Goal: Information Seeking & Learning: Learn about a topic

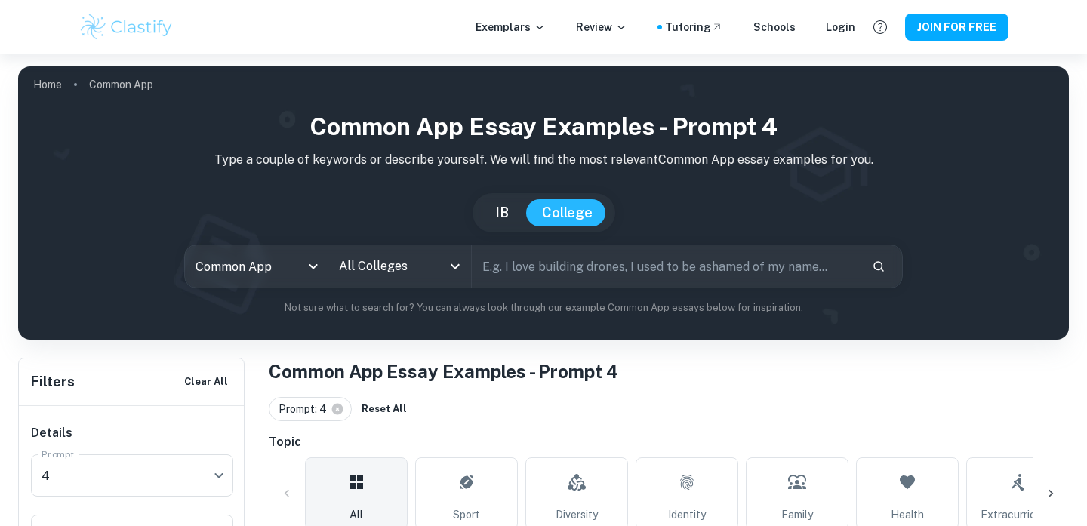
scroll to position [485, 0]
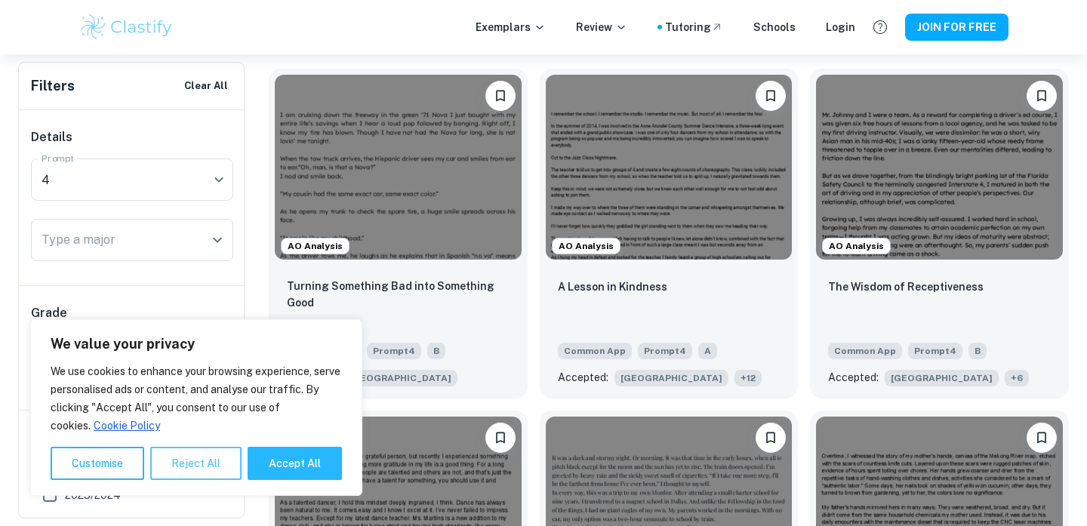
click at [180, 466] on button "Reject All" at bounding box center [195, 463] width 91 height 33
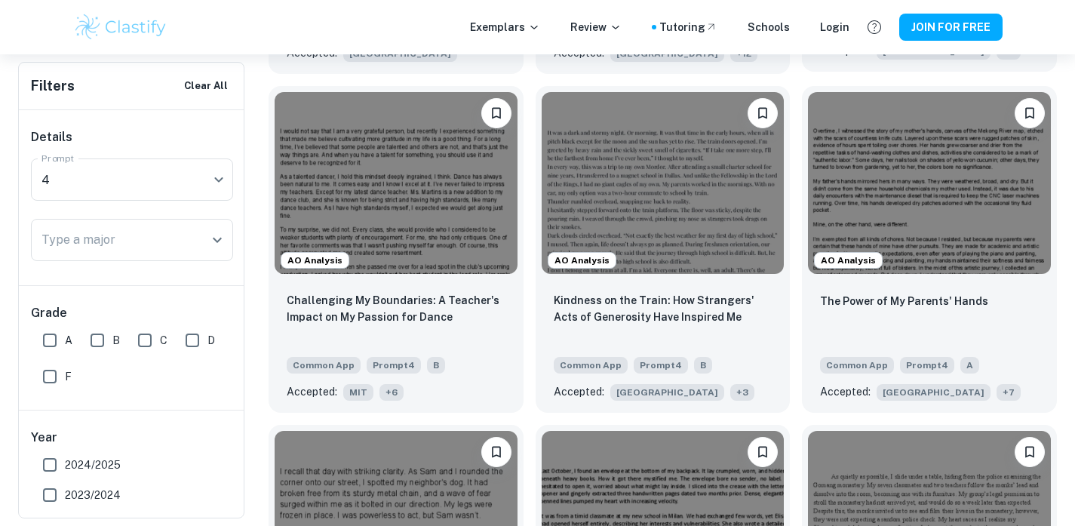
scroll to position [807, 0]
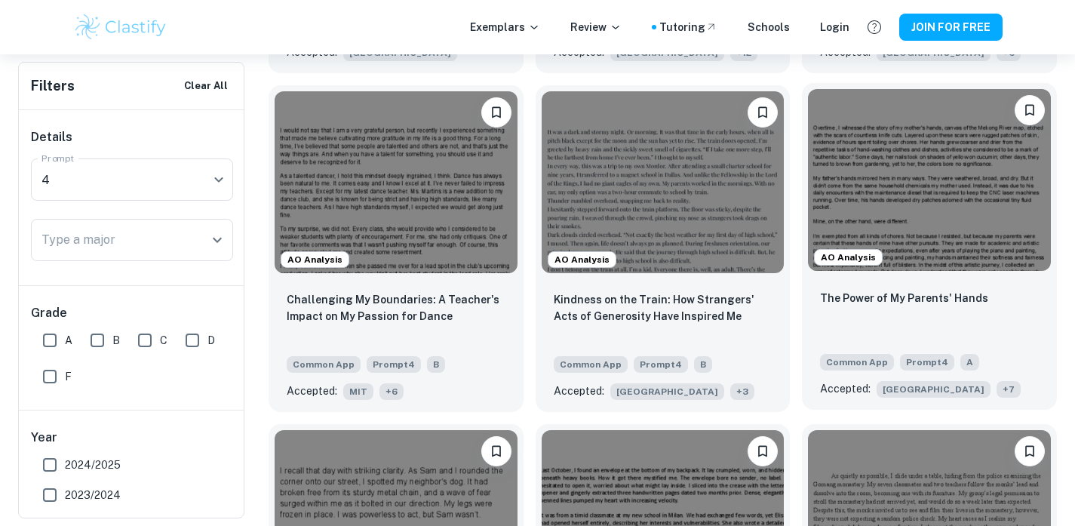
click at [997, 386] on span "+ 7" at bounding box center [1009, 389] width 24 height 17
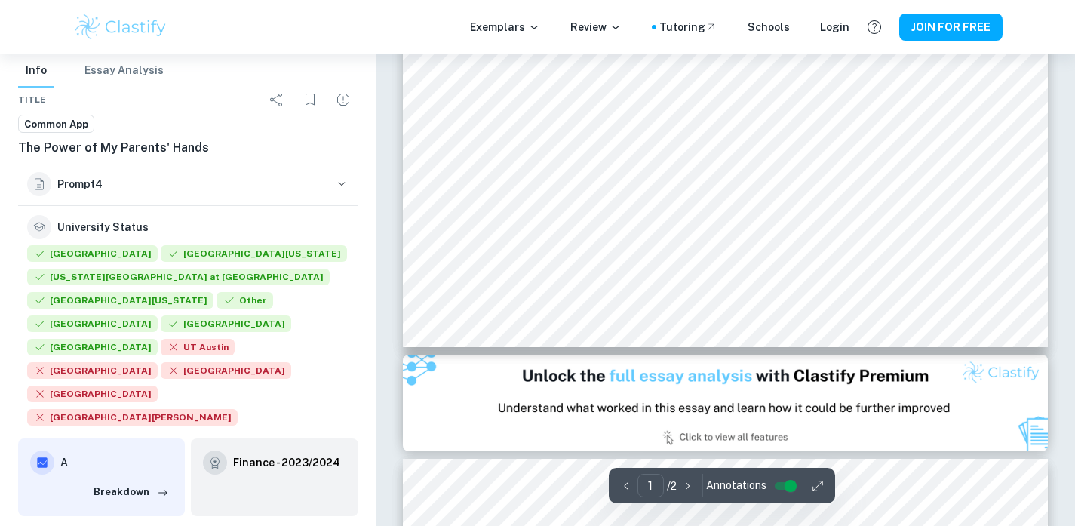
scroll to position [766, 0]
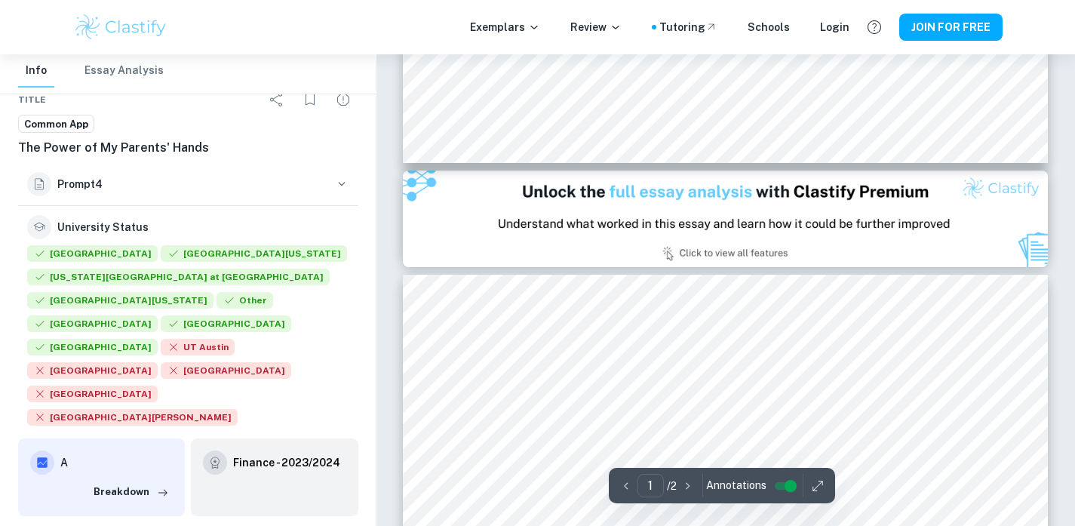
type input "2"
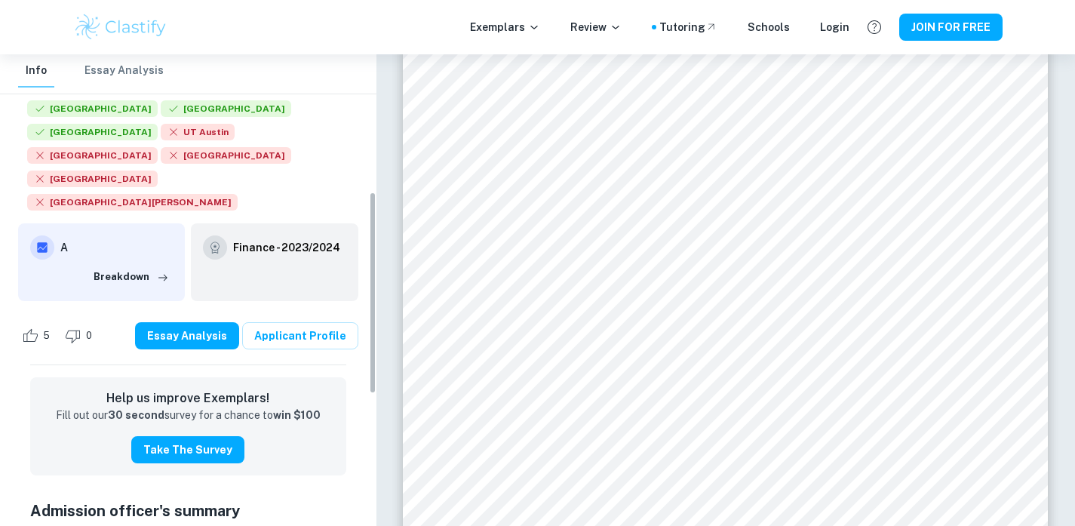
scroll to position [319, 0]
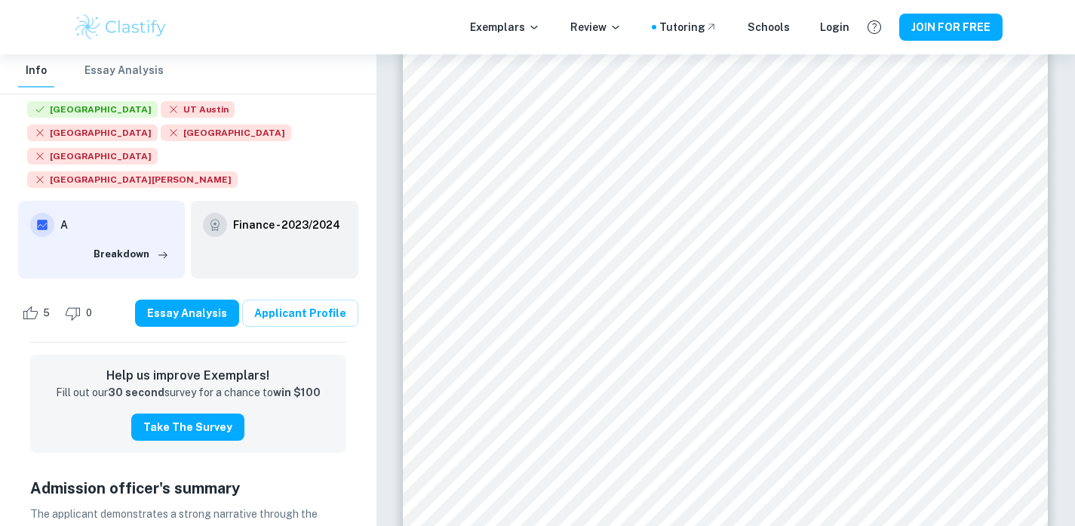
click at [294, 284] on div "5 0 Essay Analysis Applicant Profile" at bounding box center [188, 312] width 340 height 57
click at [294, 300] on link "Applicant Profile" at bounding box center [300, 313] width 116 height 27
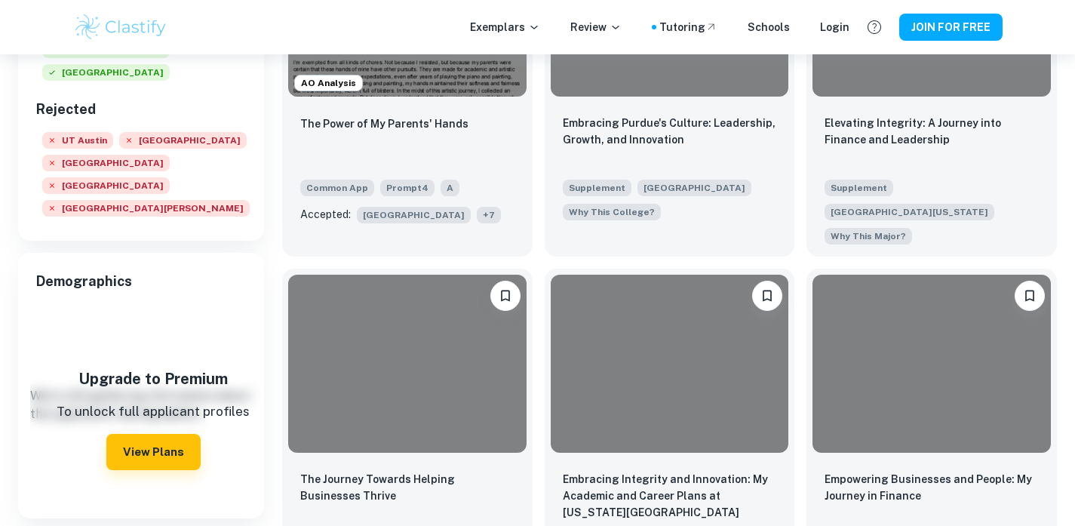
scroll to position [539, 0]
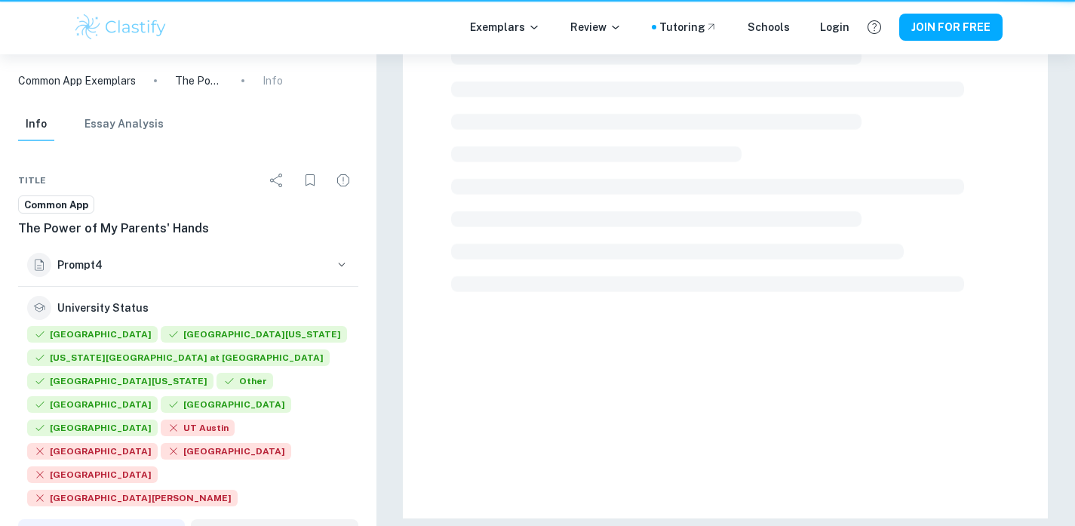
scroll to position [457, 0]
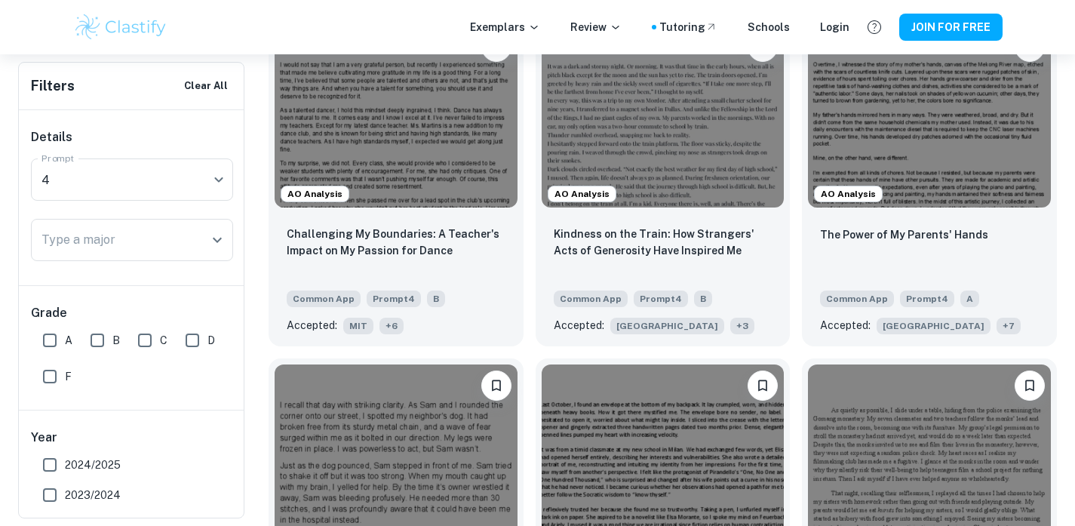
scroll to position [899, 0]
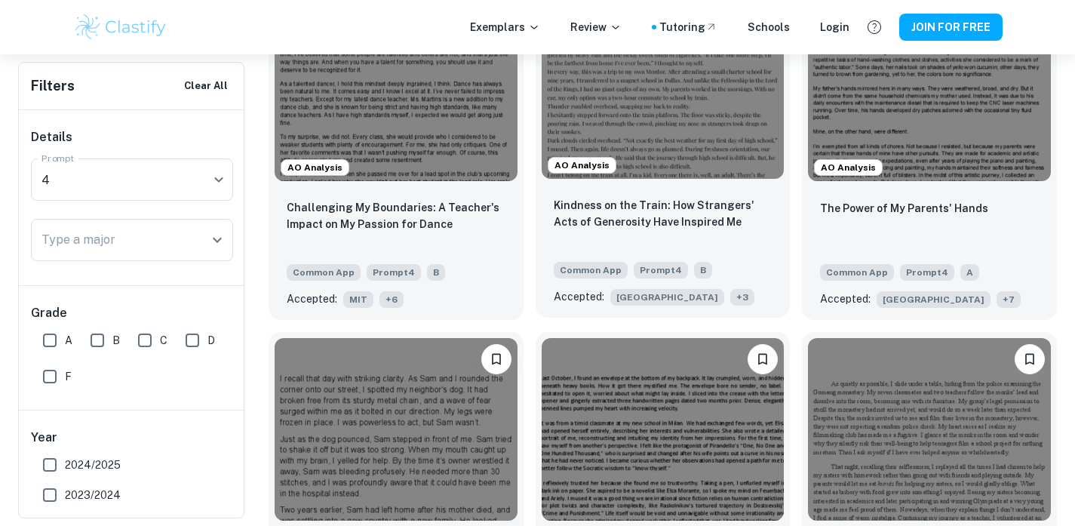
click at [666, 236] on div "Kindness on the Train: How Strangers' Acts of Generosity Have Inspired Me" at bounding box center [663, 222] width 219 height 51
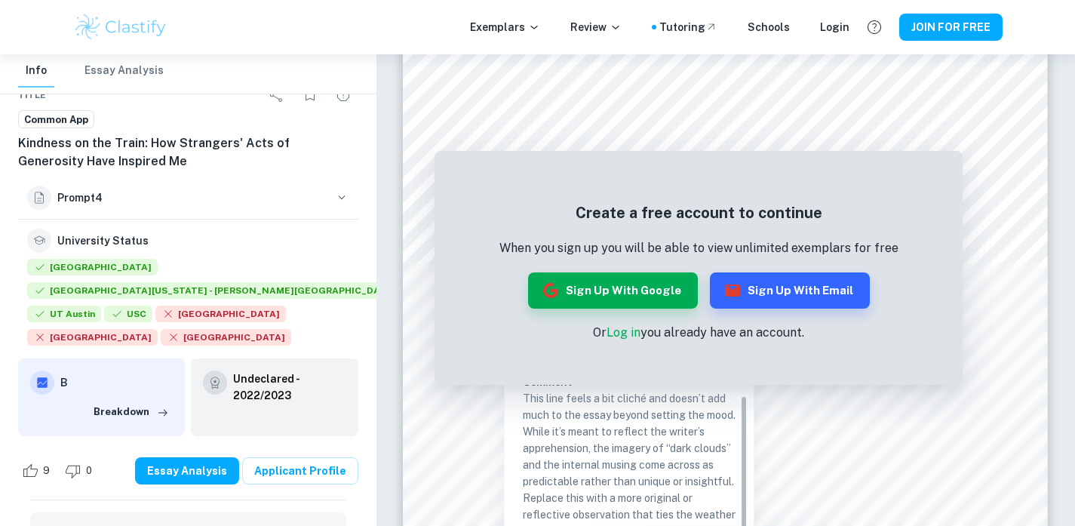
scroll to position [23, 0]
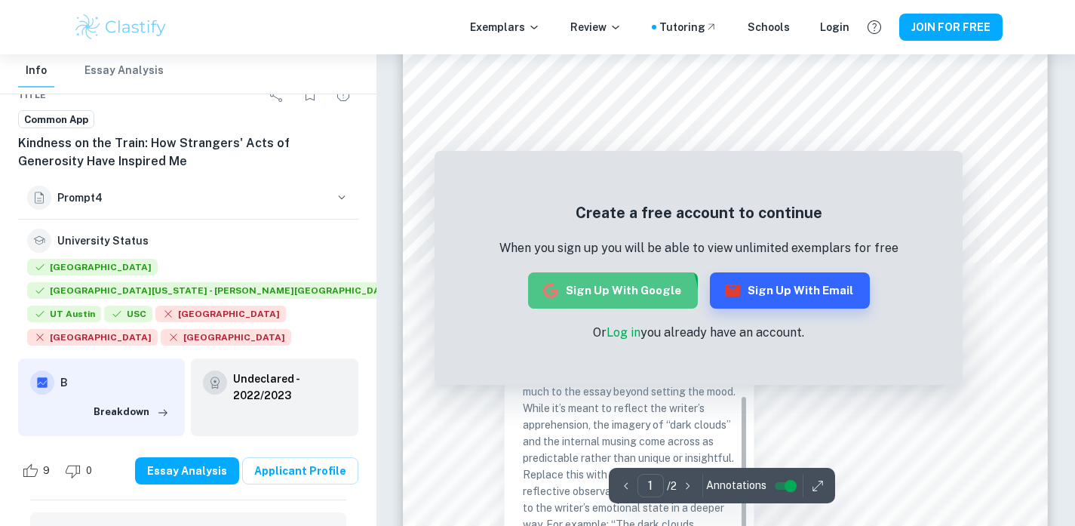
click at [611, 301] on button "Sign up with Google" at bounding box center [613, 290] width 170 height 36
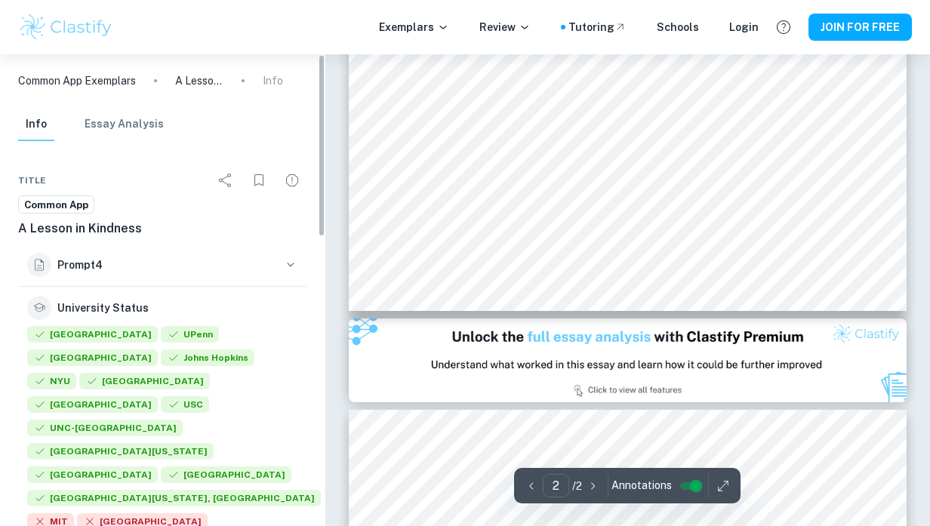
type input "1"
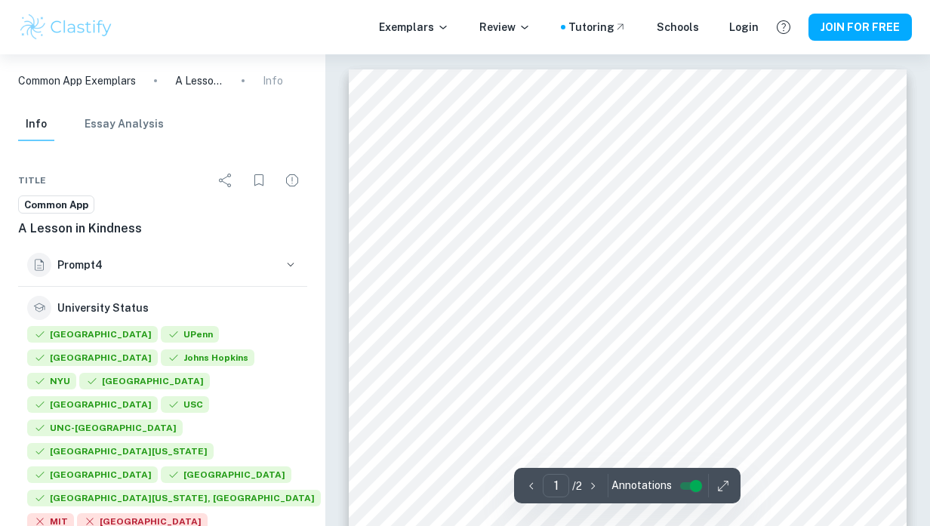
click at [134, 131] on button "Essay Analysis" at bounding box center [124, 124] width 79 height 33
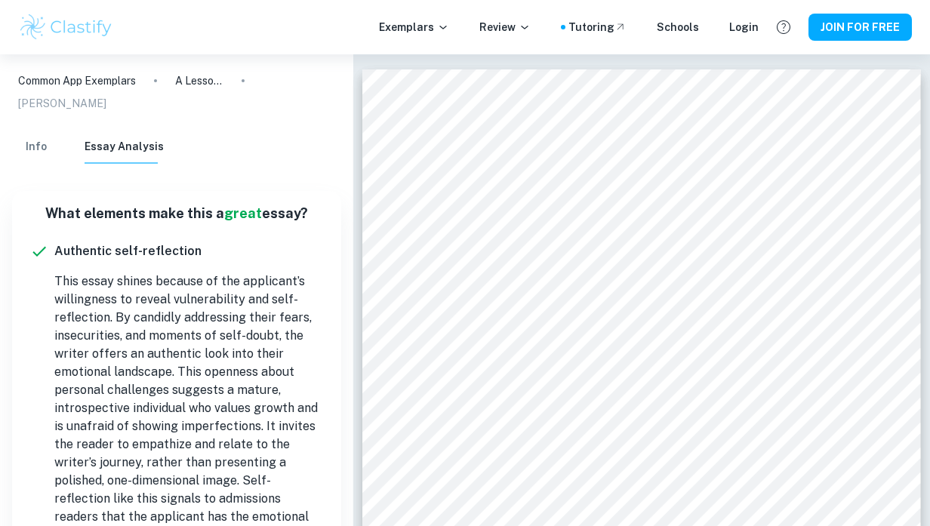
click at [36, 131] on button "Info" at bounding box center [36, 147] width 36 height 33
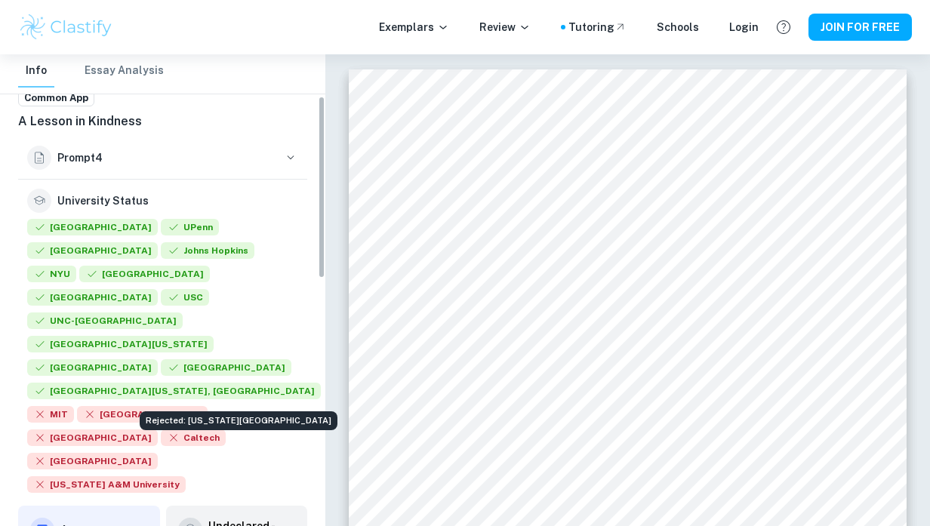
scroll to position [10, 0]
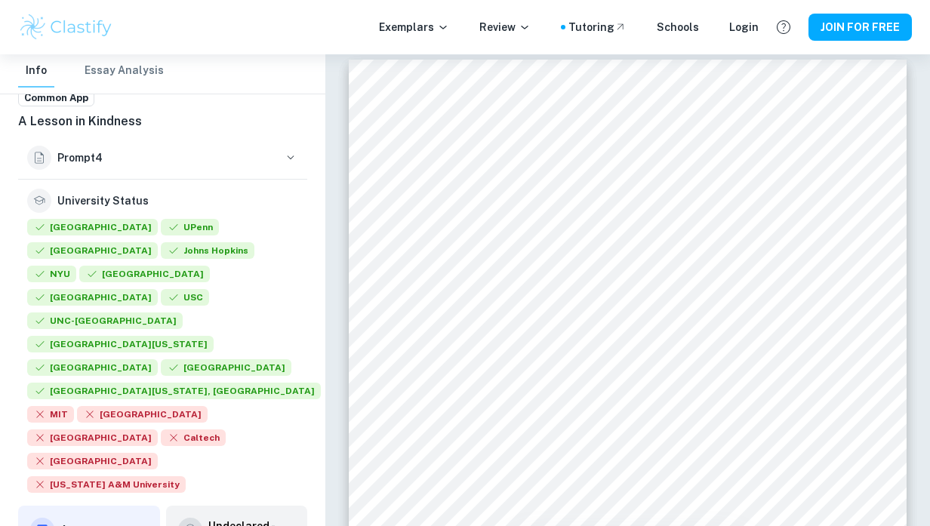
click at [44, 525] on icon at bounding box center [42, 530] width 10 height 10
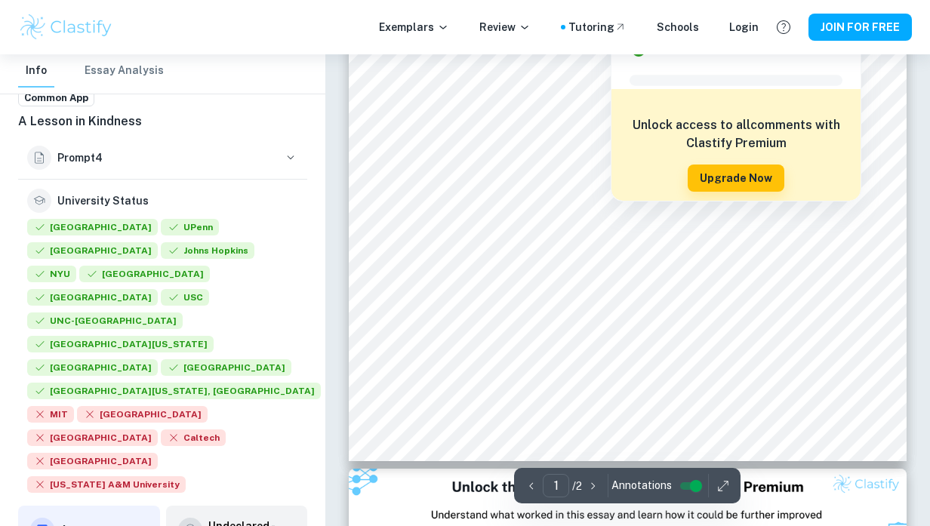
scroll to position [364, 0]
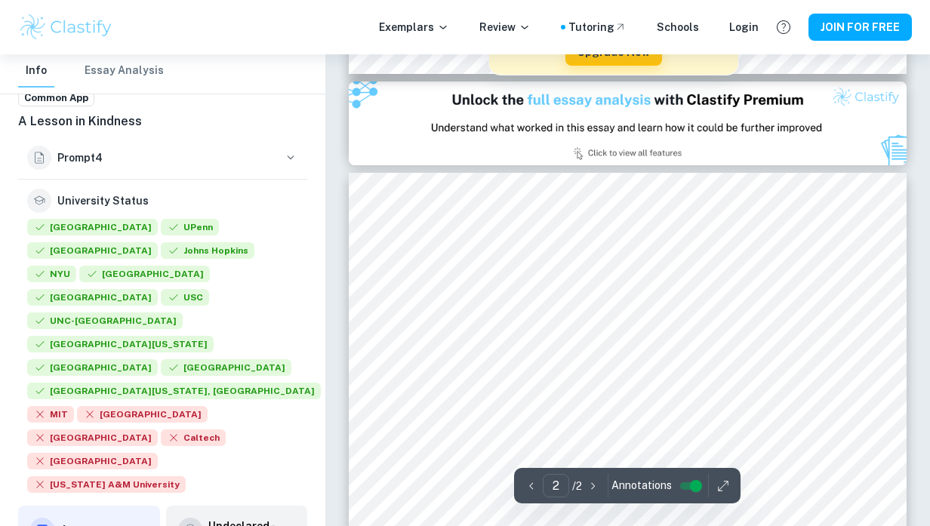
type input "1"
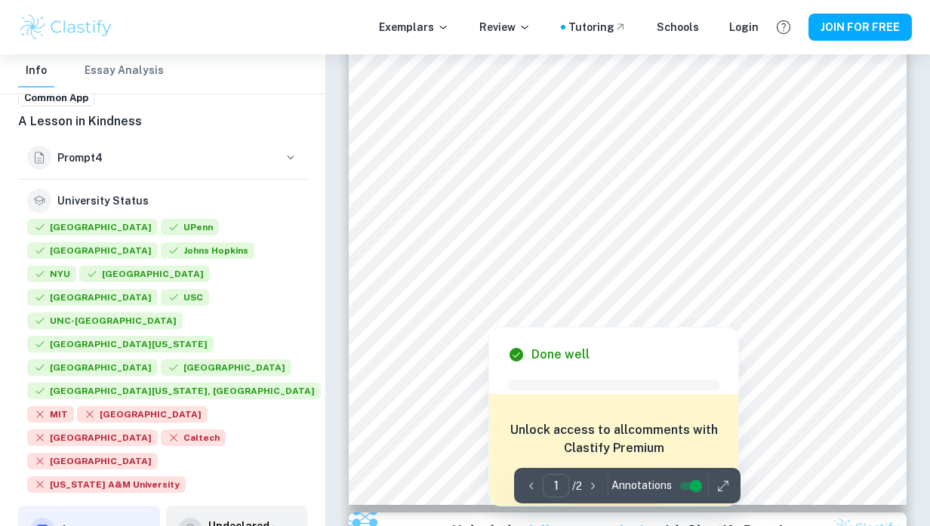
scroll to position [0, 0]
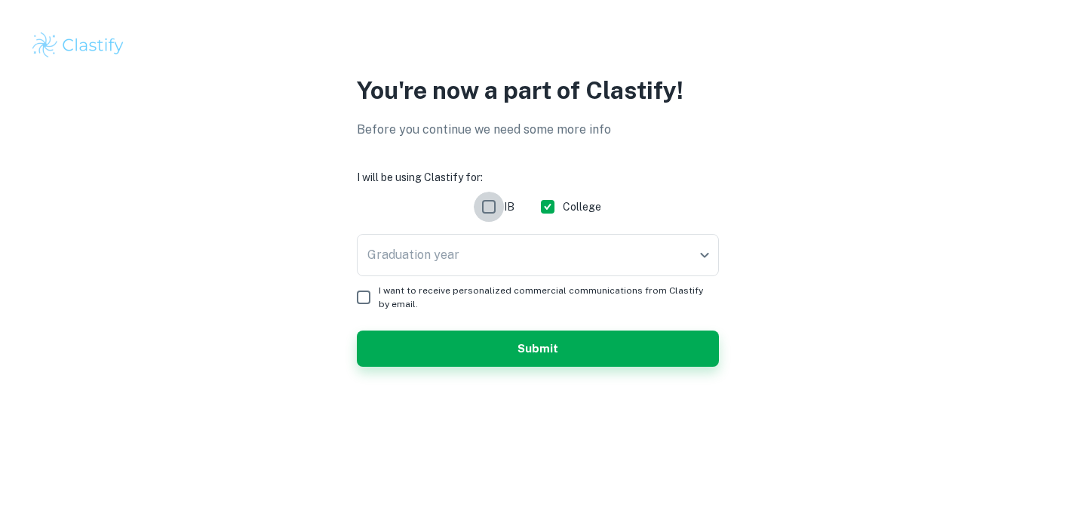
click at [495, 202] on input "IB" at bounding box center [489, 207] width 30 height 30
click at [474, 198] on div "IB College" at bounding box center [538, 207] width 362 height 30
click at [490, 204] on input "IB" at bounding box center [489, 207] width 30 height 30
checkbox input "false"
click at [459, 263] on body "We value your privacy We use cookies to enhance your browsing experience, serve…" at bounding box center [537, 263] width 1075 height 526
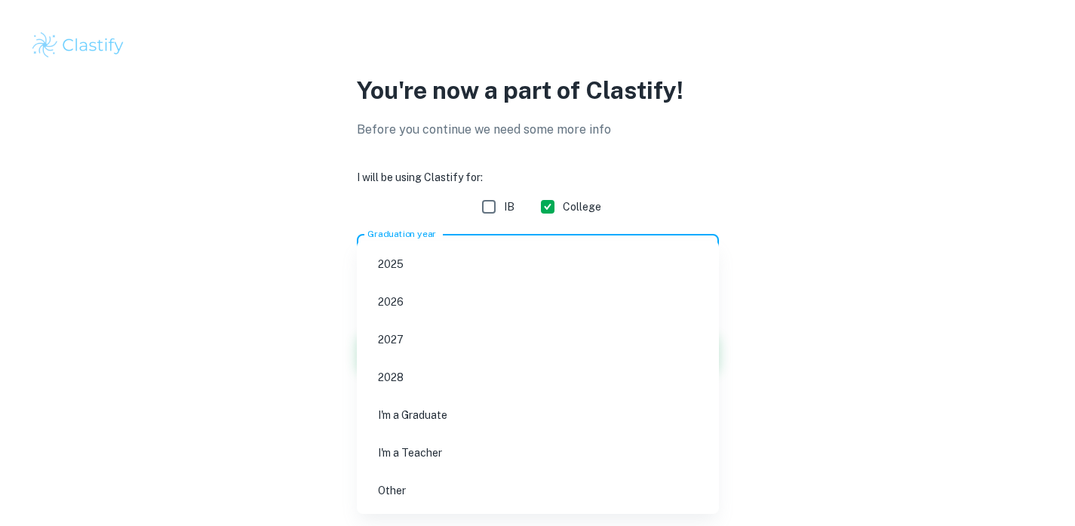
click at [429, 306] on li "2026" at bounding box center [538, 301] width 350 height 35
type input "2026"
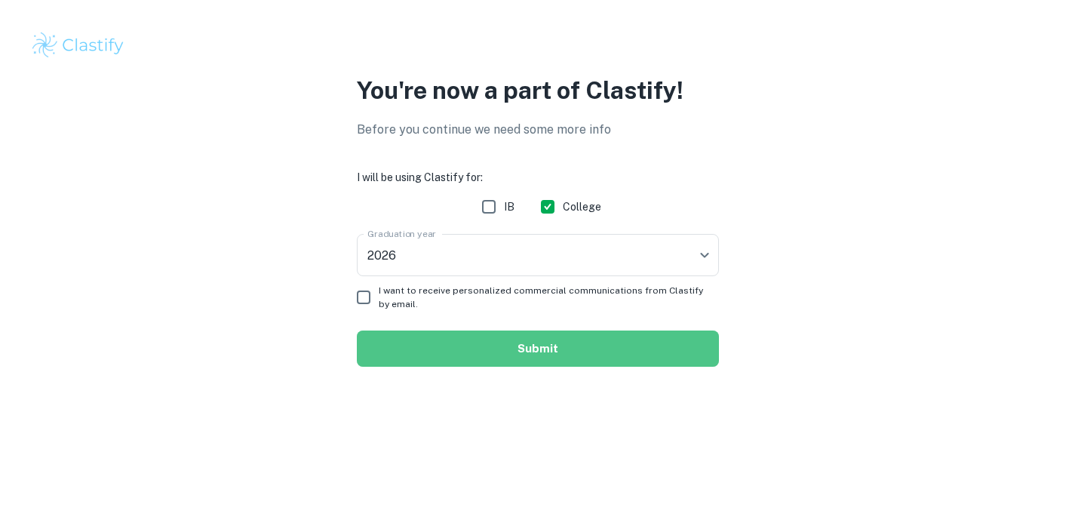
click at [402, 340] on button "Submit" at bounding box center [538, 349] width 362 height 36
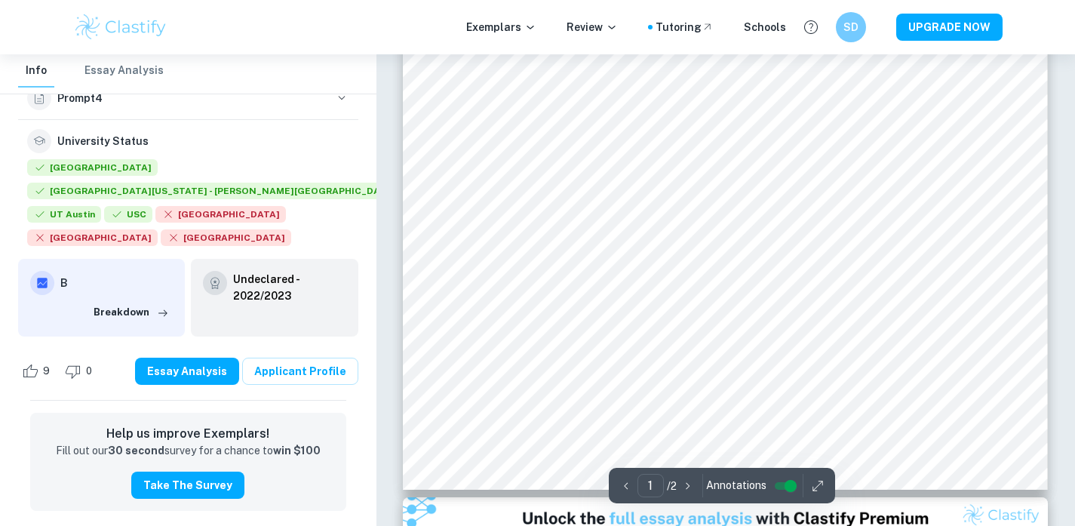
scroll to position [494, 0]
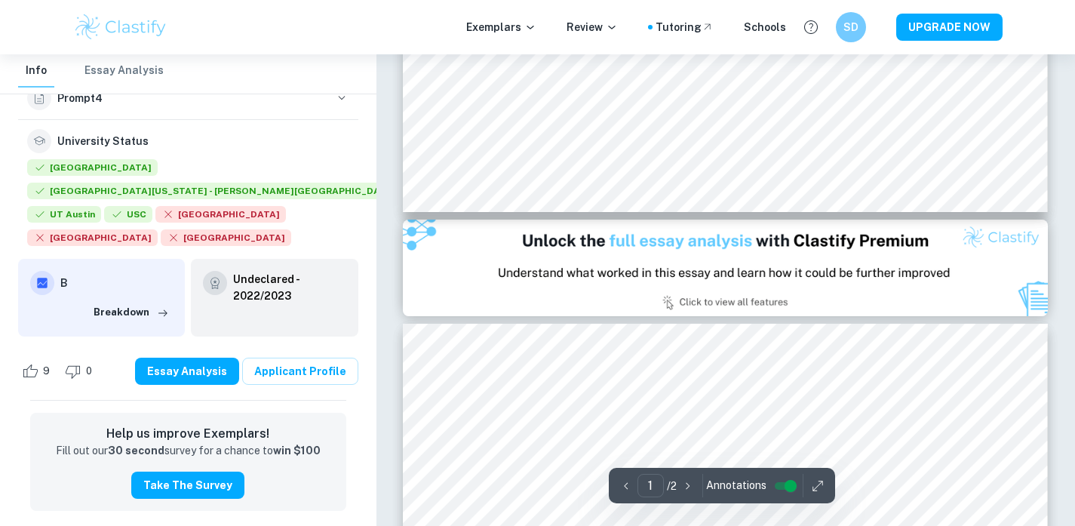
type input "2"
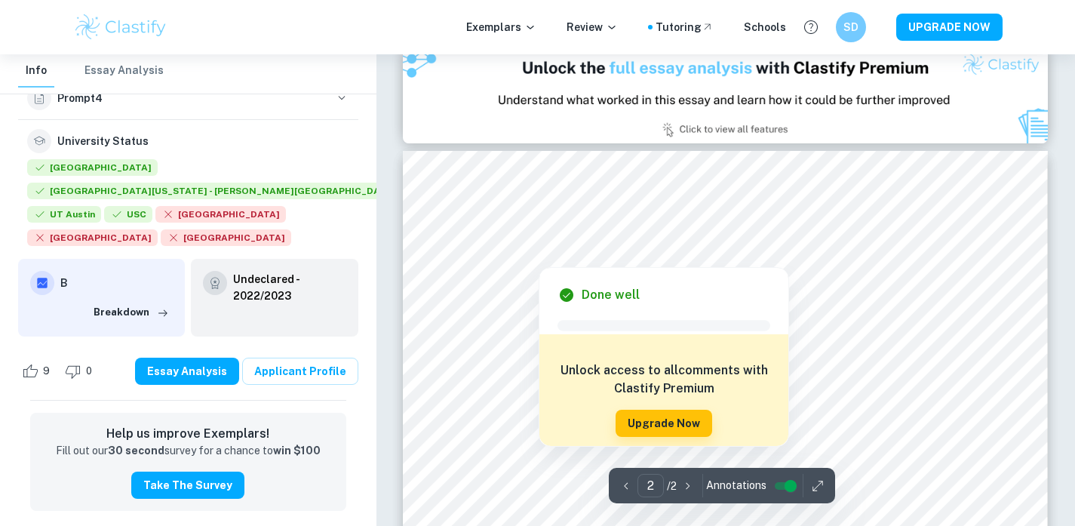
scroll to position [1006, 0]
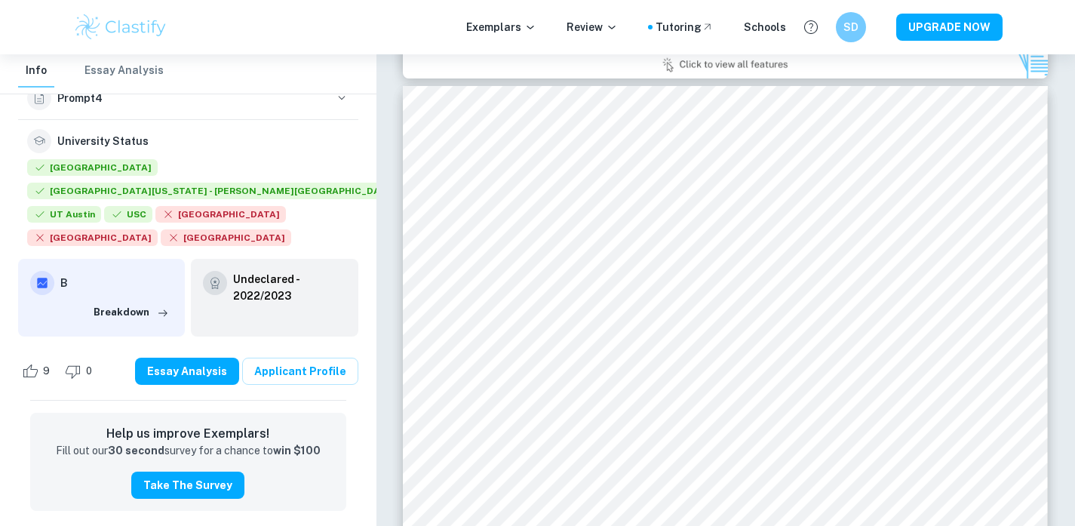
click at [261, 271] on h6 "Undeclared - 2022/2023" at bounding box center [289, 287] width 112 height 33
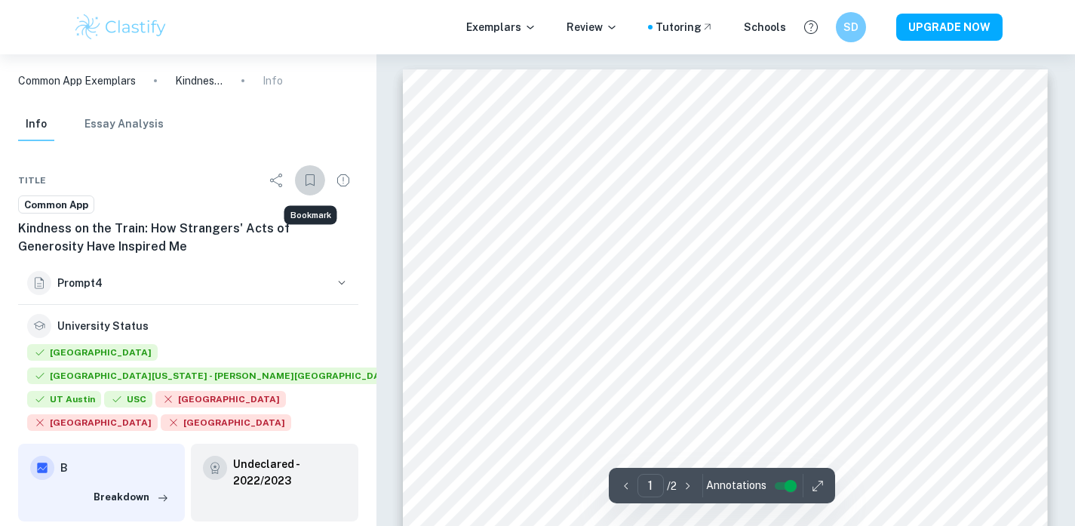
click at [315, 174] on icon "Bookmark" at bounding box center [310, 180] width 18 height 18
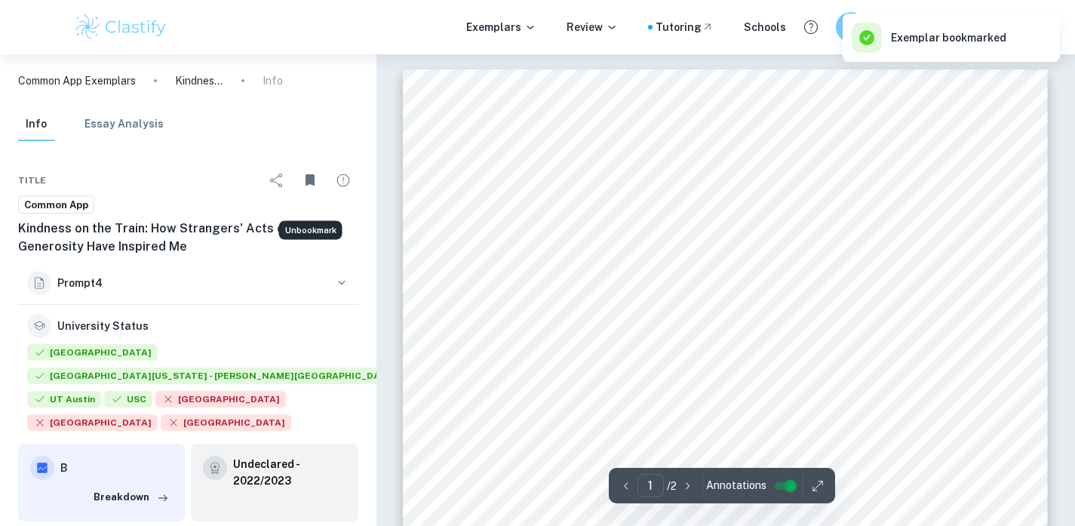
scroll to position [29, 0]
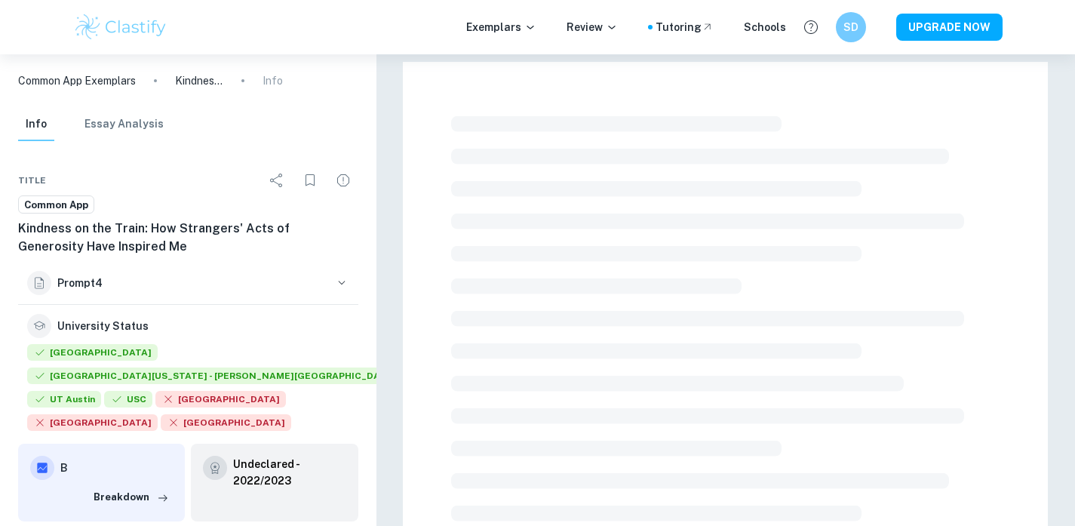
click at [112, 81] on p "Common App Exemplars" at bounding box center [77, 80] width 118 height 17
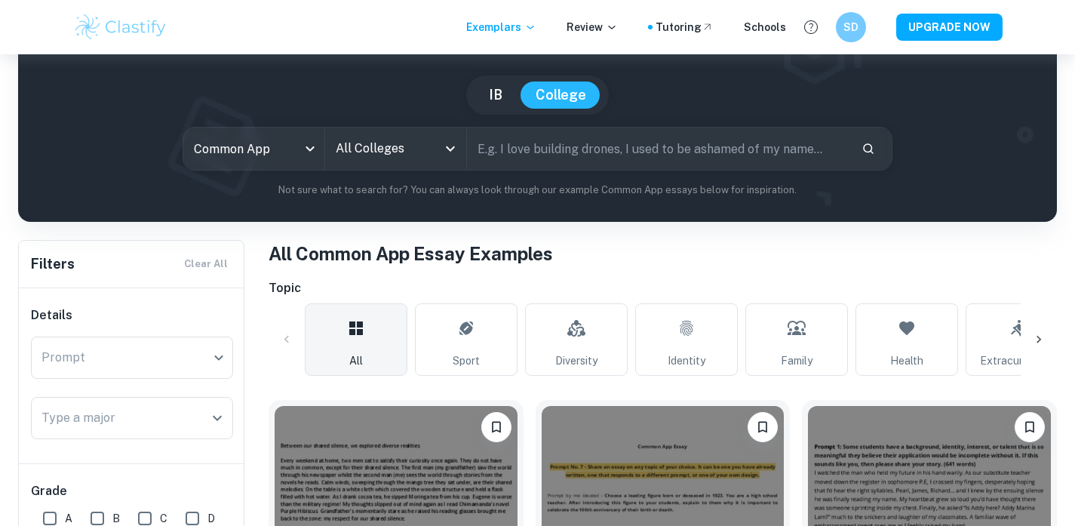
scroll to position [284, 0]
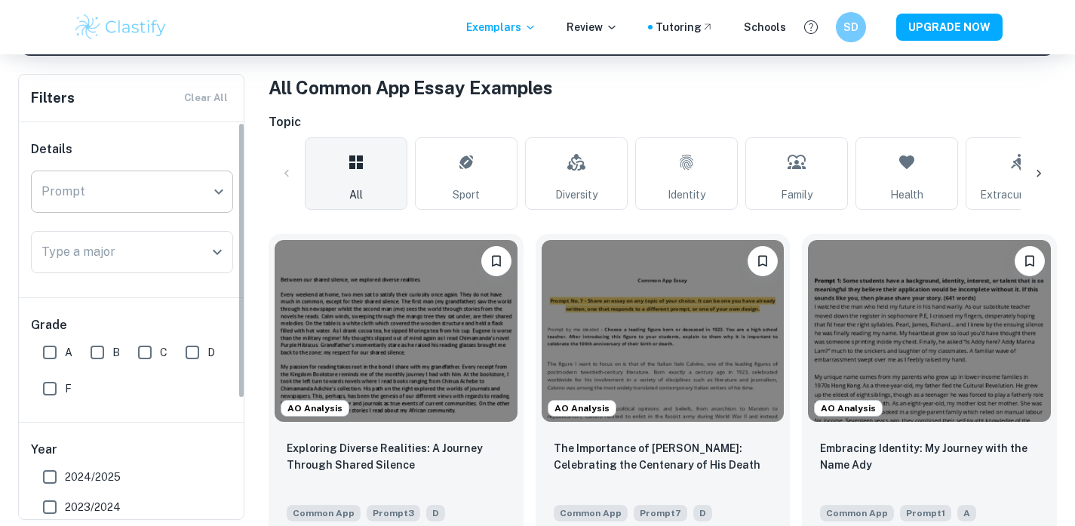
click at [146, 177] on body "We value your privacy We use cookies to enhance your browsing experience, serve…" at bounding box center [537, 34] width 1075 height 526
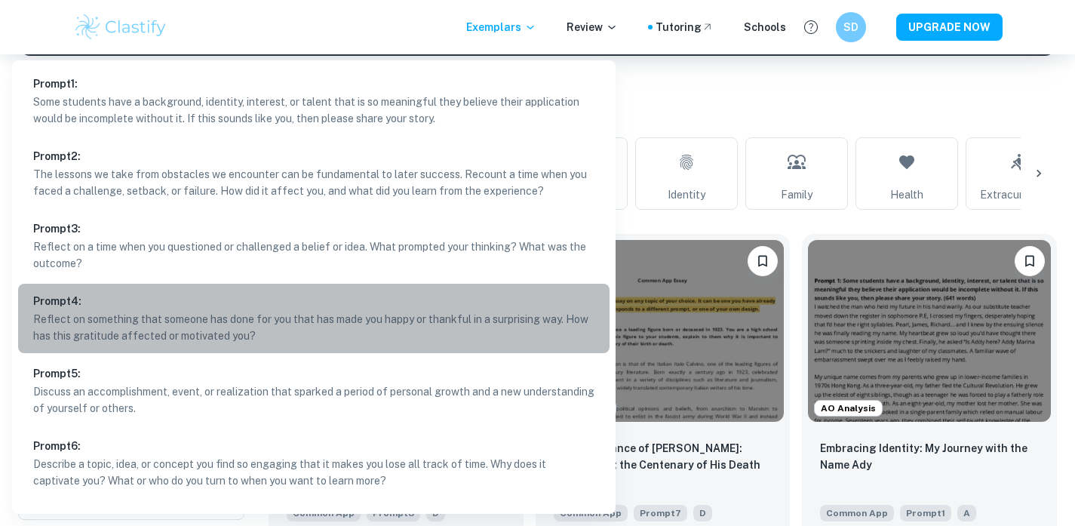
click at [142, 318] on p "Reflect on something that someone has done for you that has made you happy or t…" at bounding box center [313, 327] width 561 height 33
type input "4"
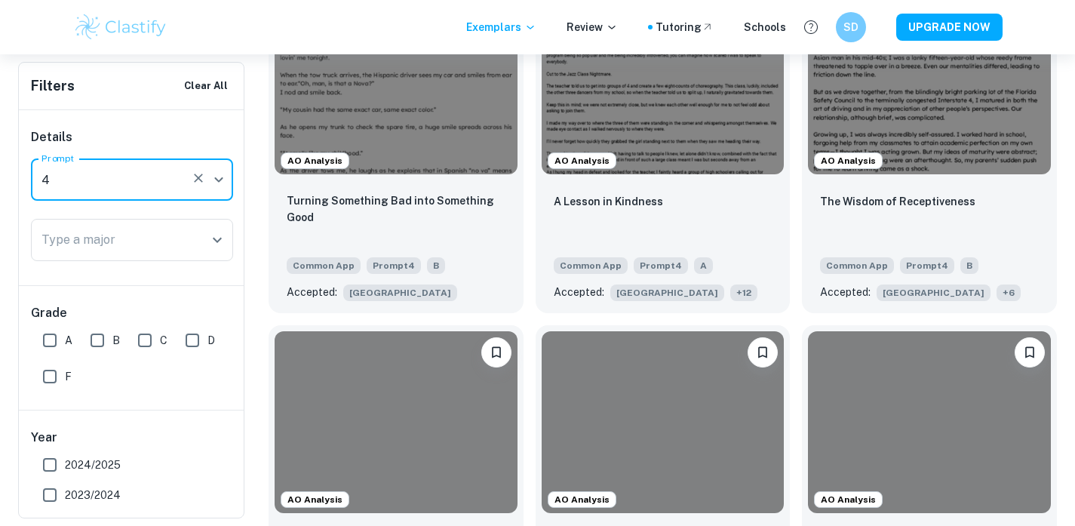
scroll to position [594, 0]
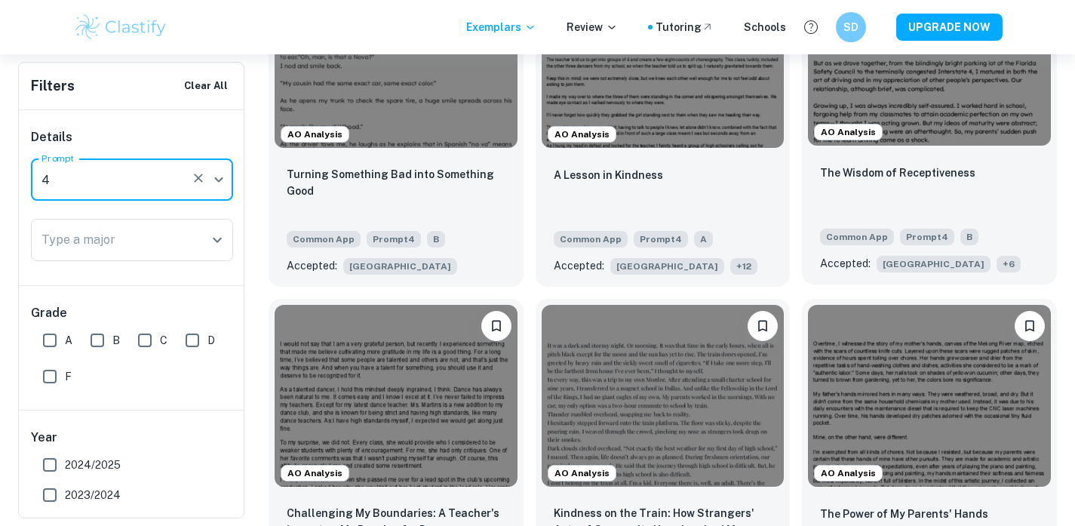
click at [901, 173] on p "The Wisdom of Receptiveness" at bounding box center [897, 173] width 155 height 17
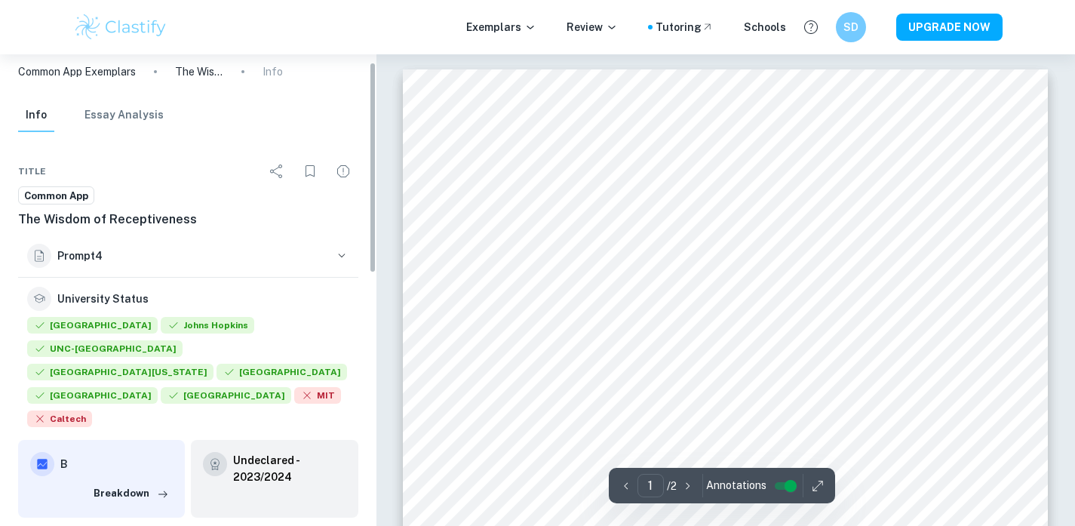
scroll to position [20, 0]
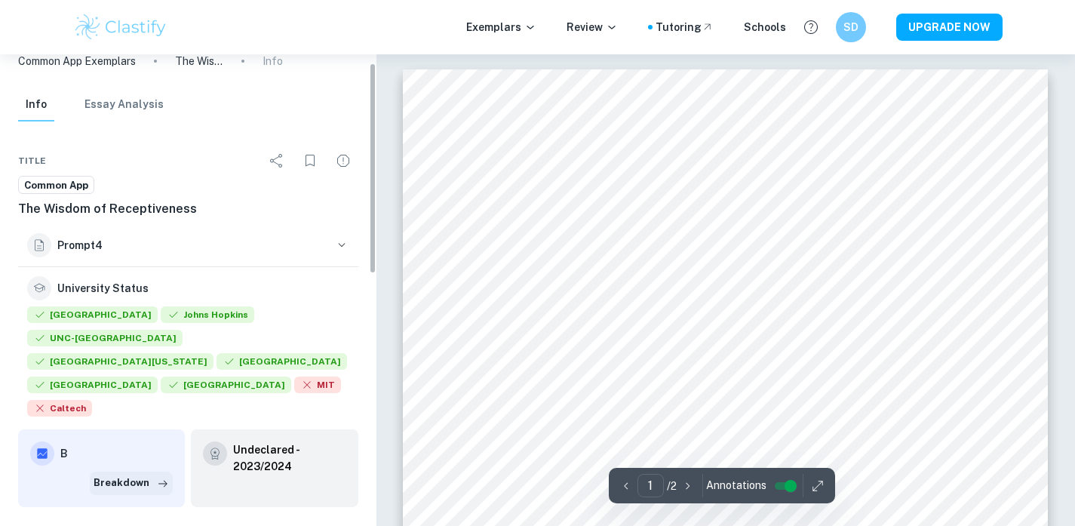
click at [143, 472] on button "Breakdown" at bounding box center [131, 483] width 83 height 23
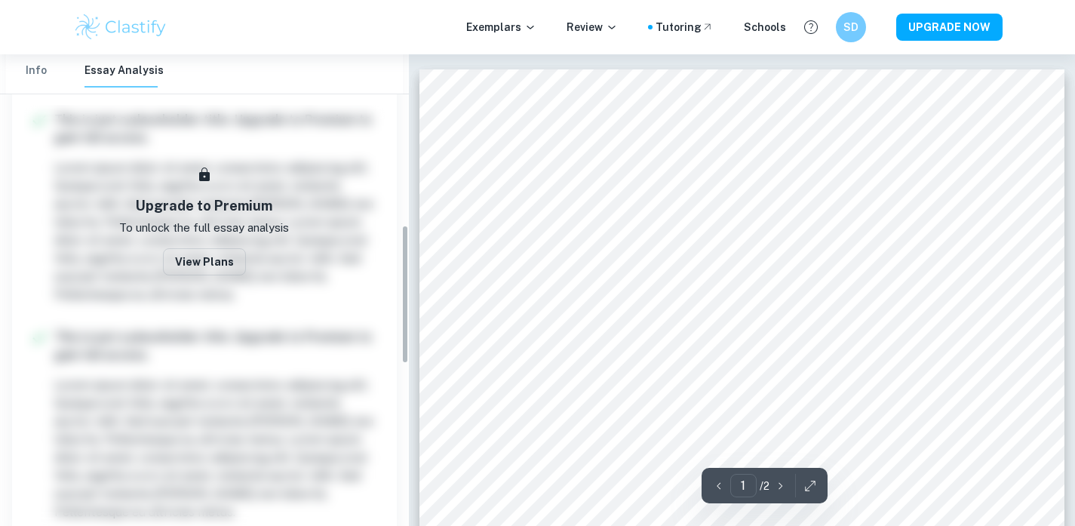
scroll to position [629, 0]
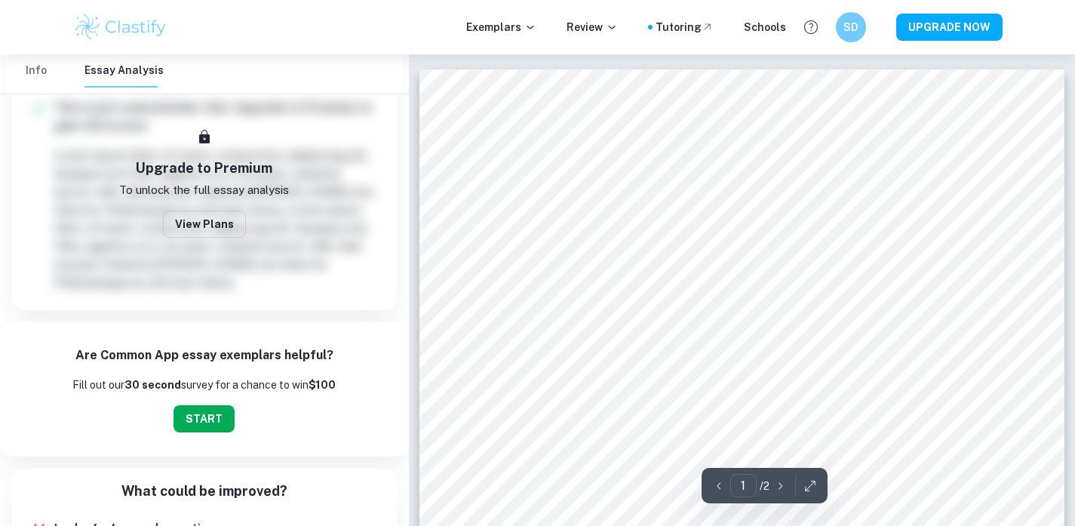
click at [208, 405] on button "START" at bounding box center [204, 418] width 61 height 27
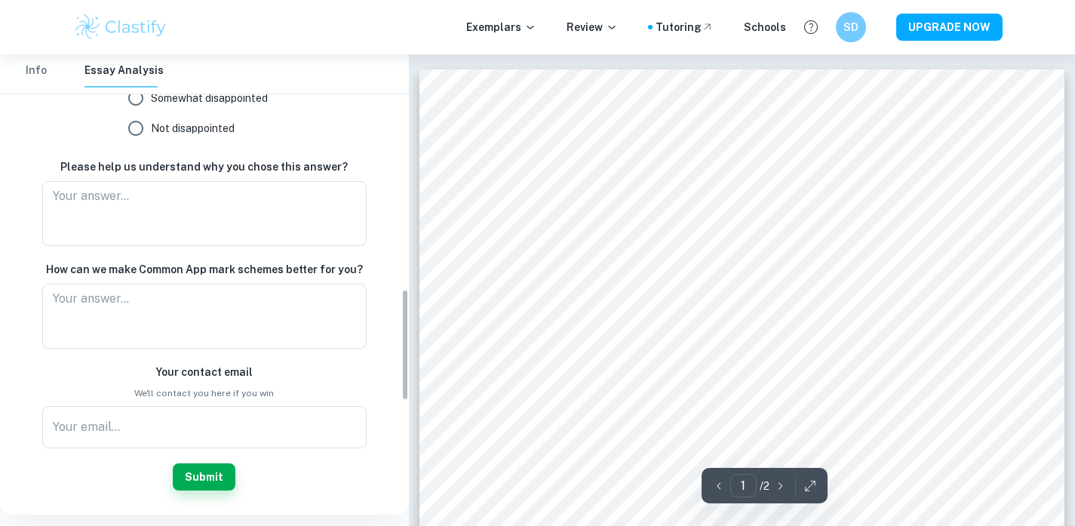
scroll to position [992, 0]
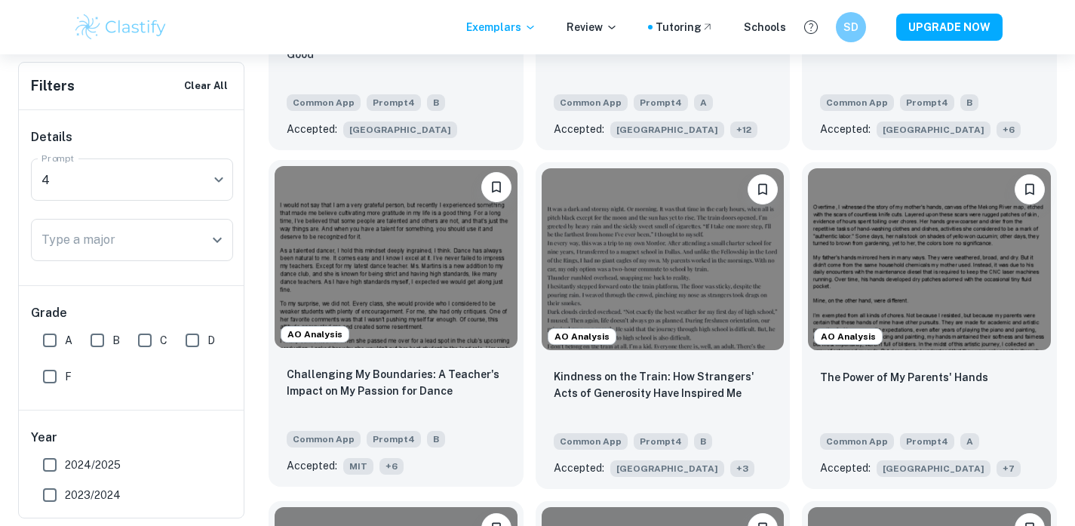
scroll to position [740, 0]
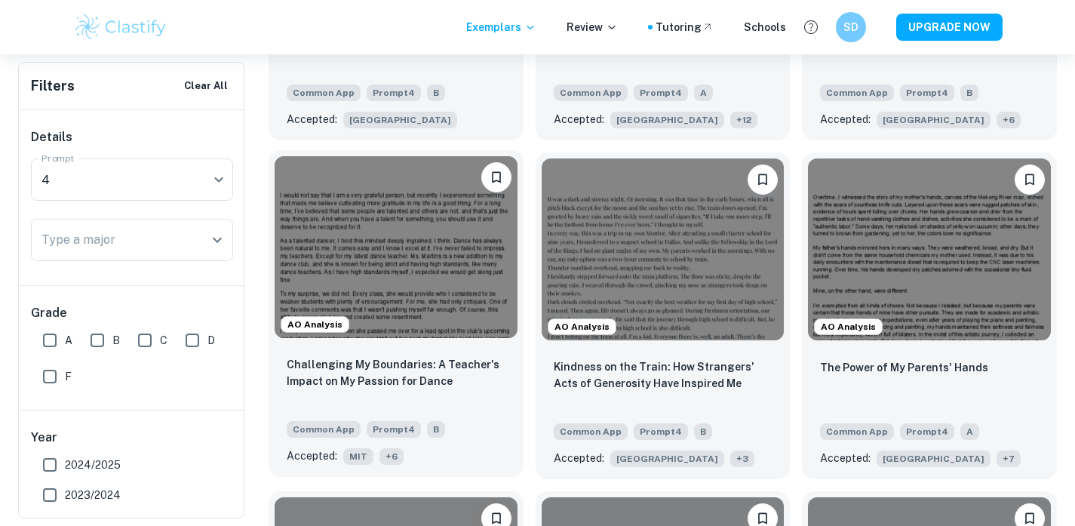
click at [384, 457] on span "+ 6" at bounding box center [392, 456] width 24 height 17
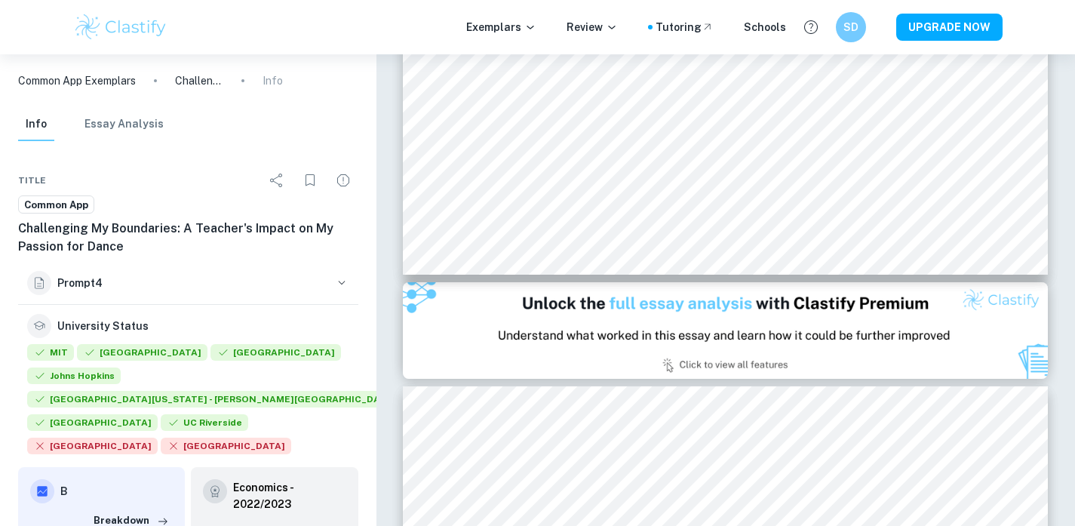
scroll to position [630, 0]
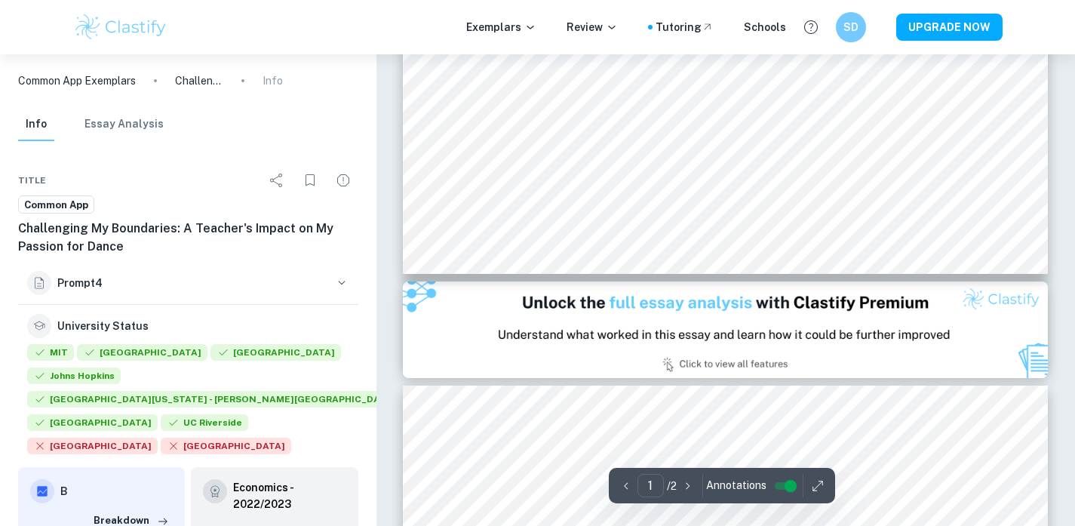
type input "1"
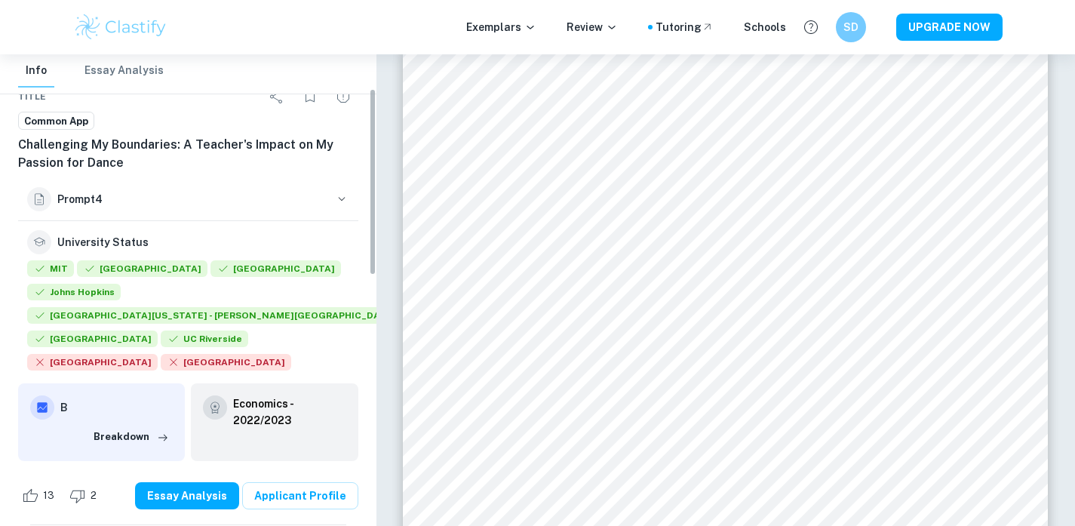
scroll to position [87, 0]
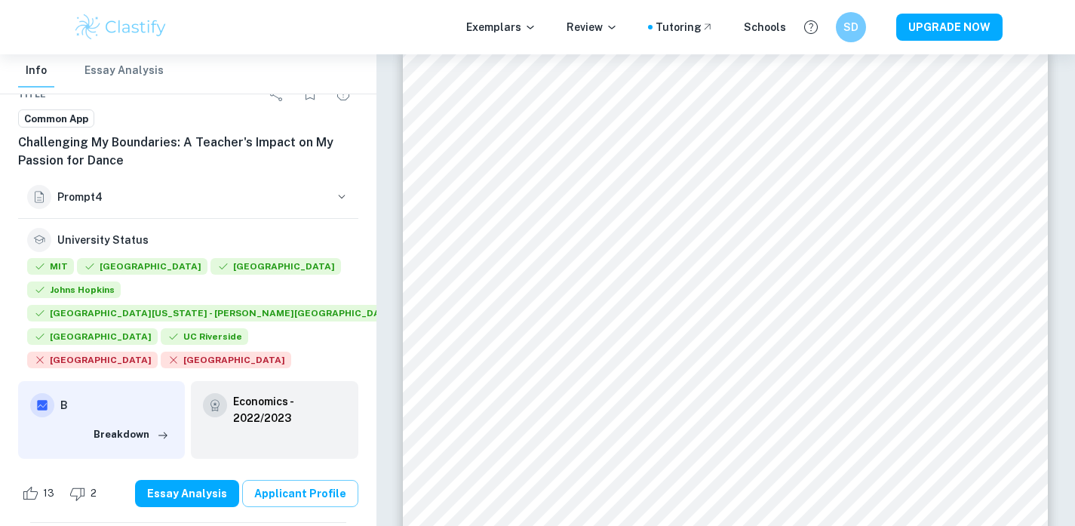
click at [307, 480] on link "Applicant Profile" at bounding box center [300, 493] width 116 height 27
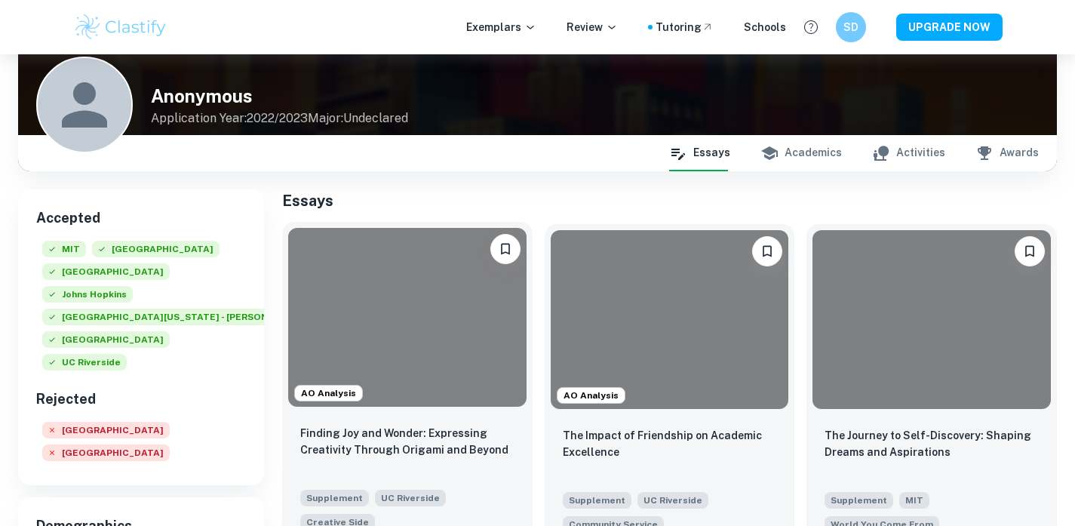
scroll to position [282, 0]
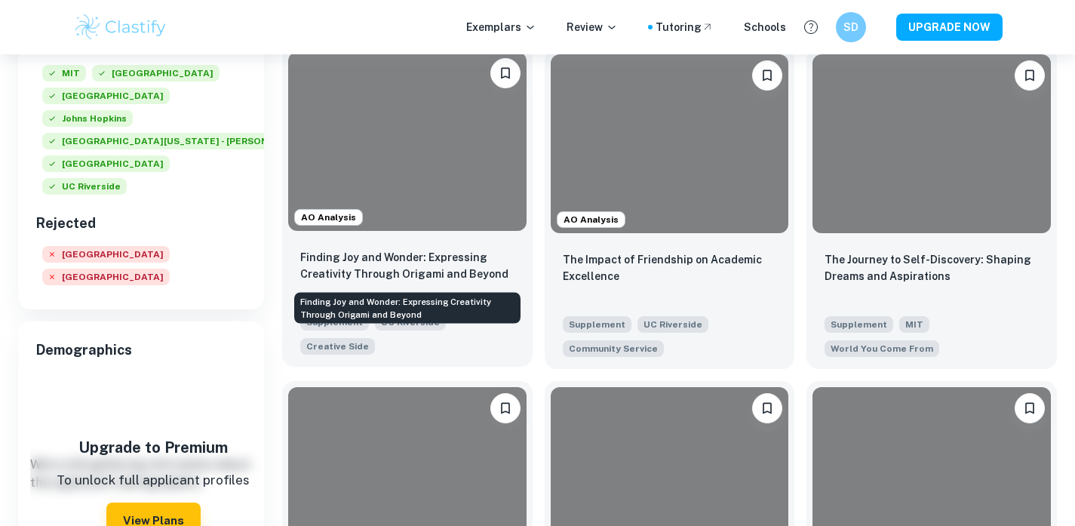
click at [447, 252] on p "Finding Joy and Wonder: Expressing Creativity Through Origami and Beyond" at bounding box center [407, 265] width 214 height 33
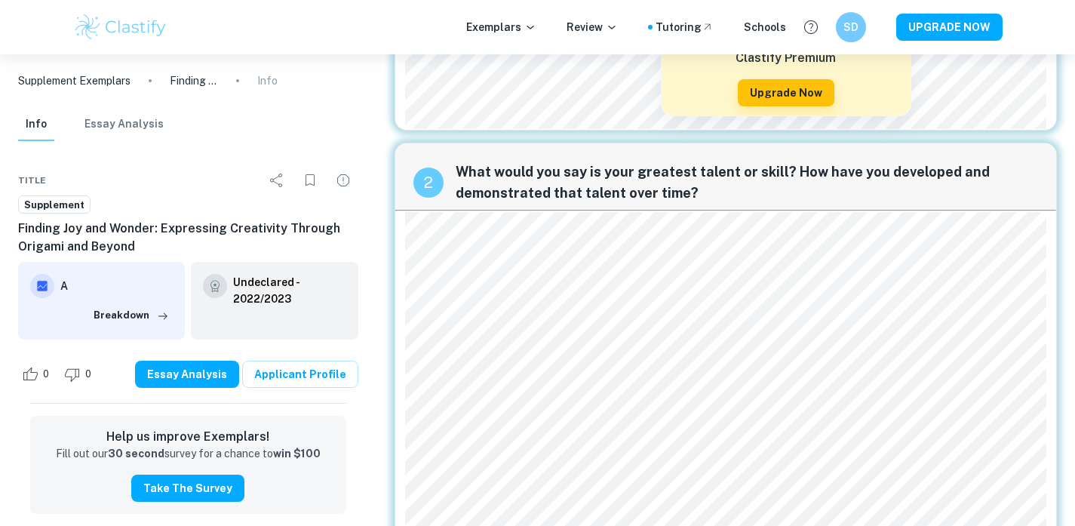
scroll to position [551, 0]
click at [571, 175] on span "What would you say is your greatest talent or skill? How have you developed and…" at bounding box center [747, 182] width 583 height 42
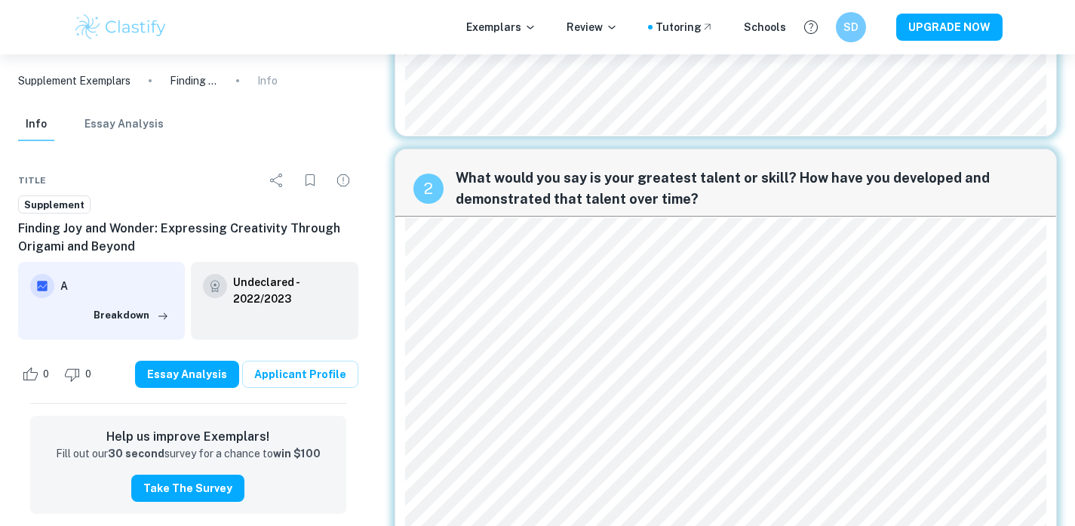
scroll to position [240, 0]
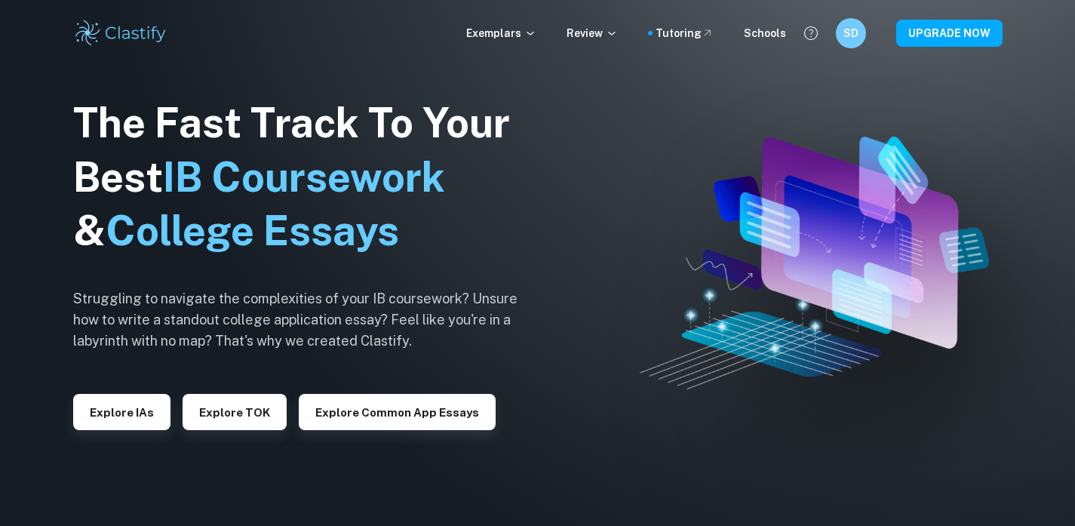
click at [129, 51] on div "Exemplars Review Tutoring Schools SD UPGRADE NOW" at bounding box center [537, 33] width 1075 height 66
click at [120, 35] on img at bounding box center [121, 33] width 96 height 30
click at [514, 34] on p "Exemplars" at bounding box center [501, 33] width 70 height 17
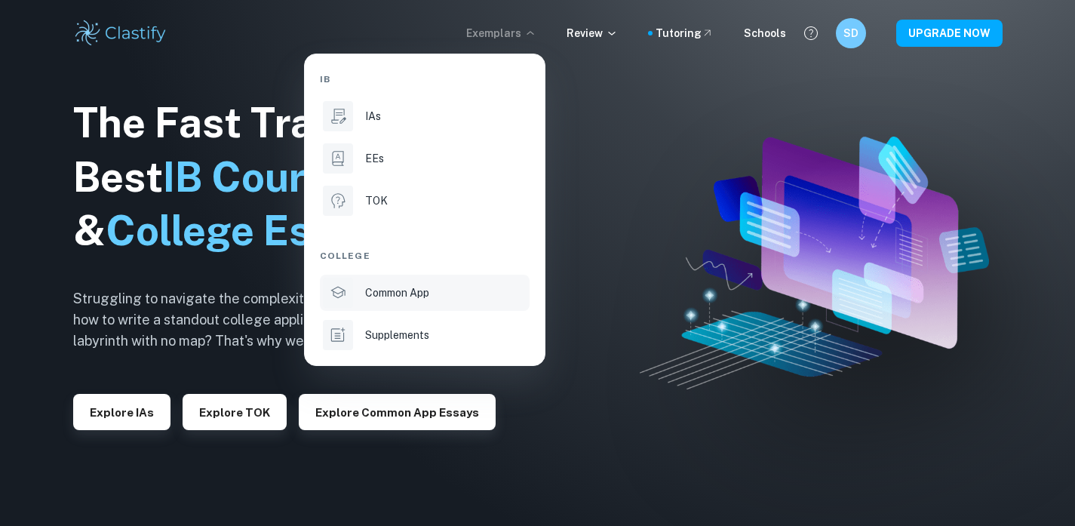
click at [421, 294] on p "Common App" at bounding box center [397, 292] width 64 height 17
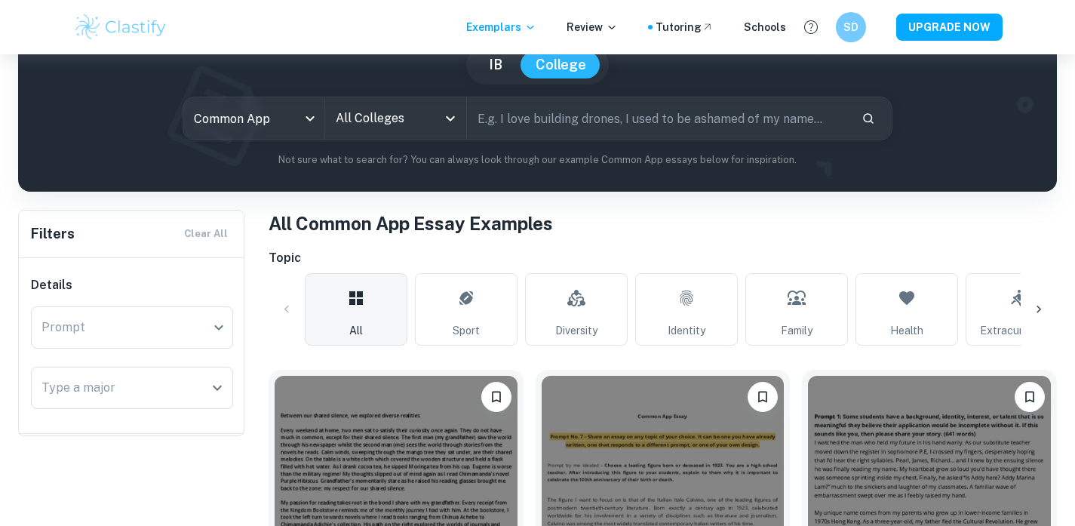
scroll to position [220, 0]
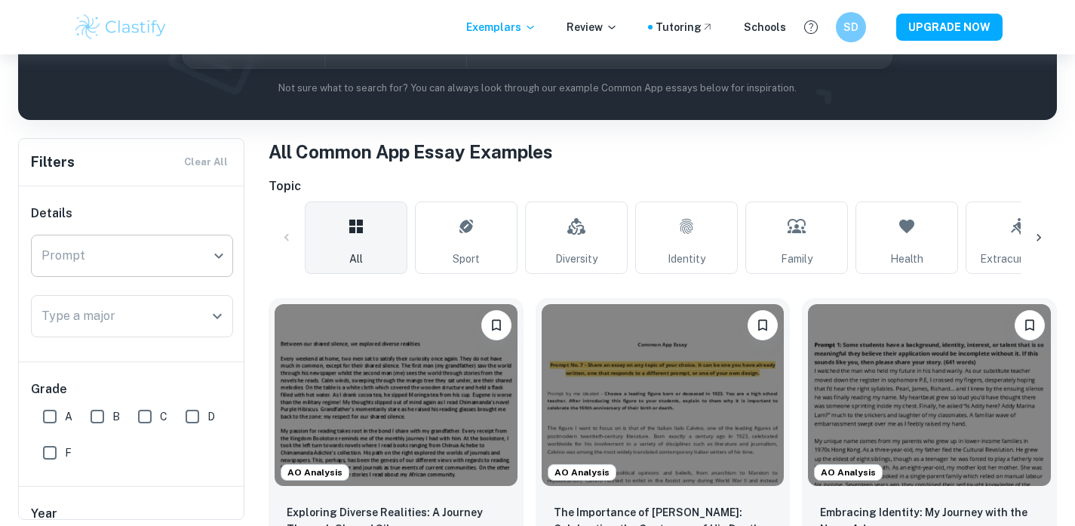
click at [158, 254] on body "We value your privacy We use cookies to enhance your browsing experience, serve…" at bounding box center [537, 98] width 1075 height 526
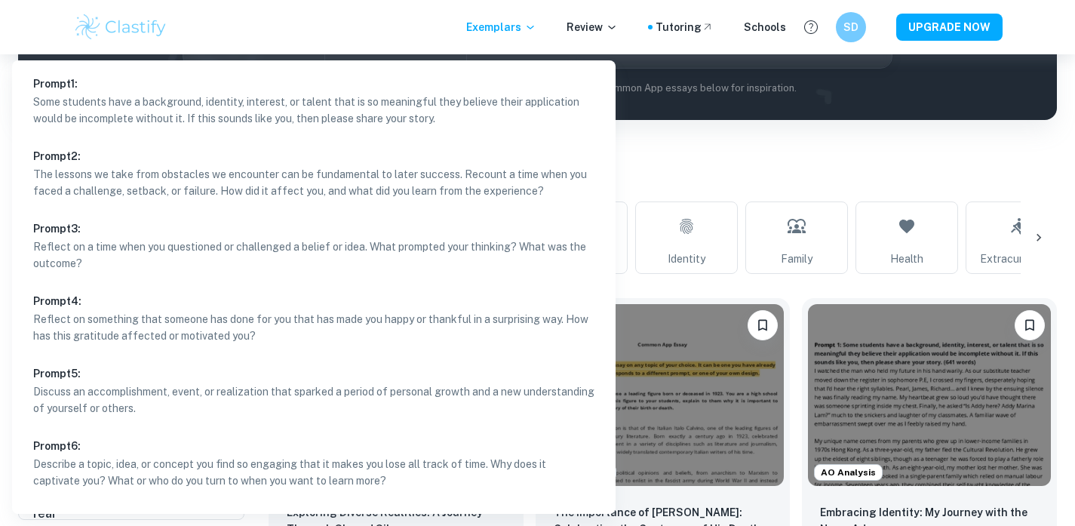
click at [653, 166] on div at bounding box center [537, 263] width 1075 height 526
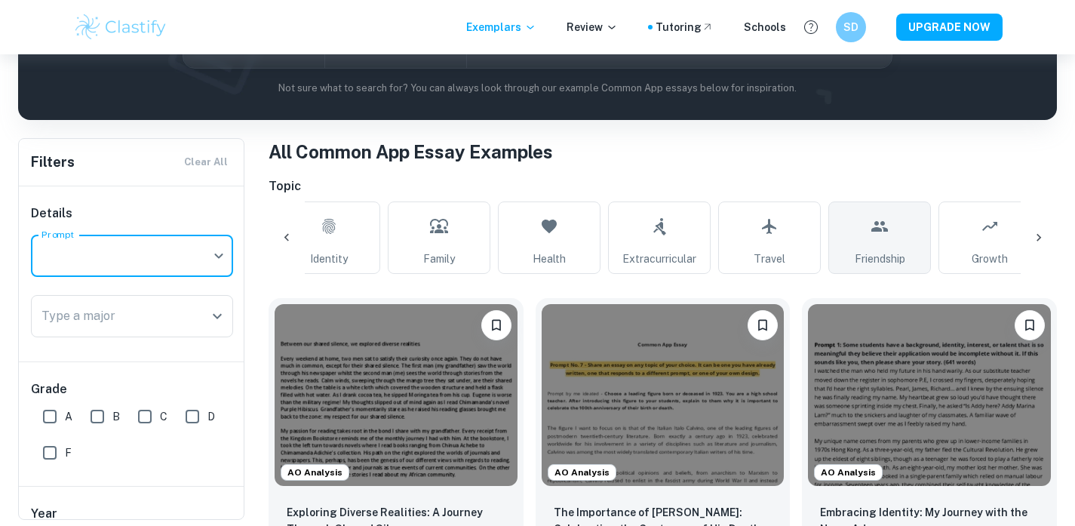
scroll to position [0, 228]
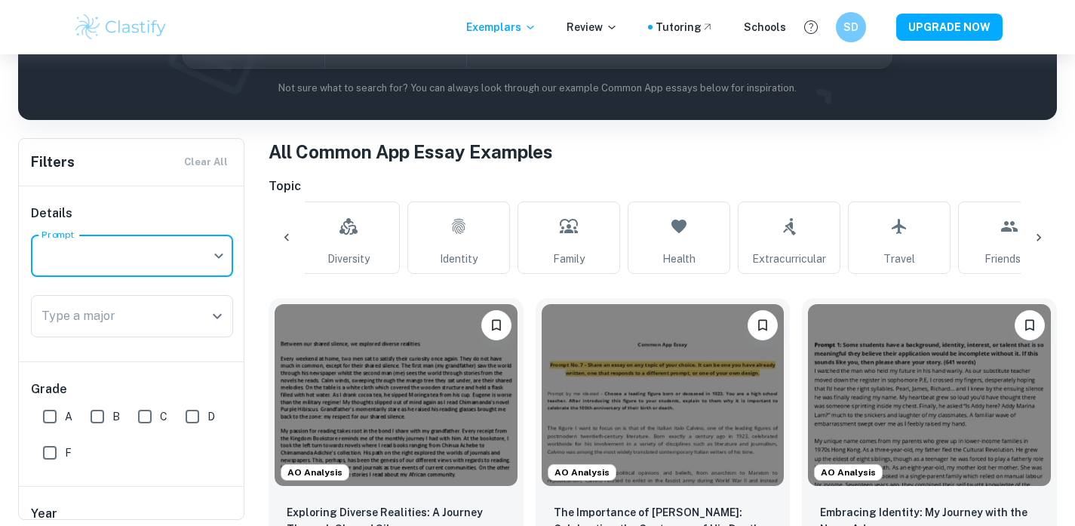
click at [483, 250] on link "Identity" at bounding box center [458, 237] width 103 height 72
type input "Identity"
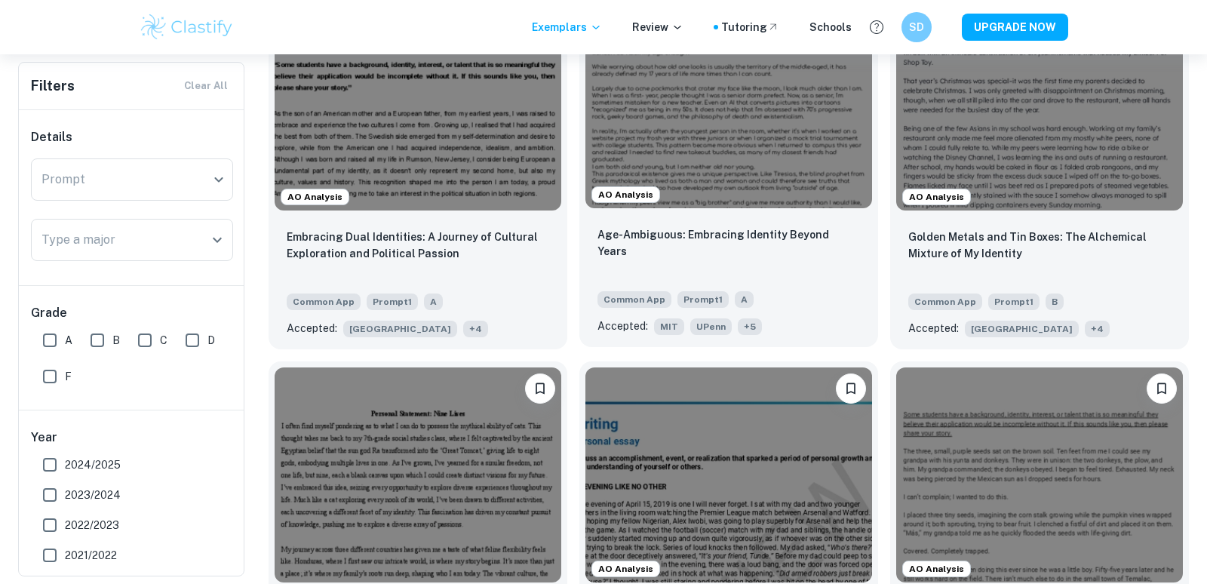
scroll to position [2326, 0]
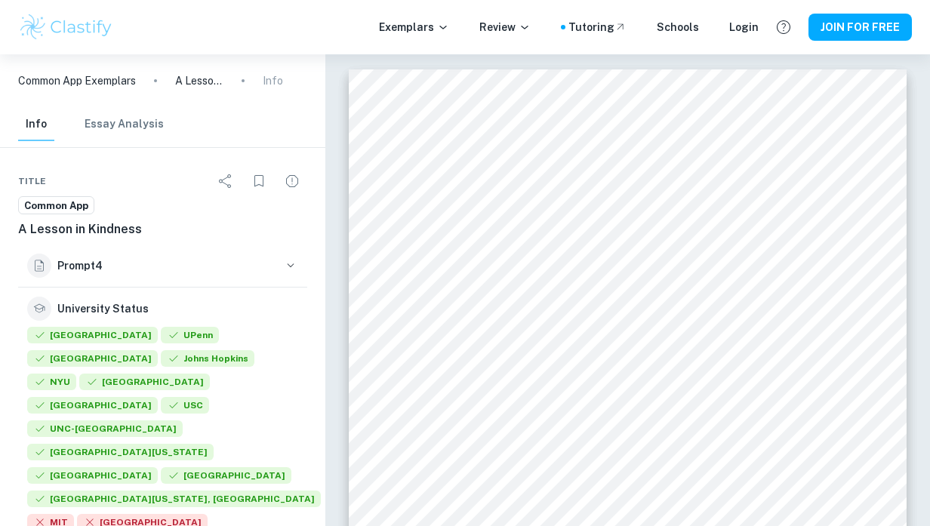
scroll to position [108, 0]
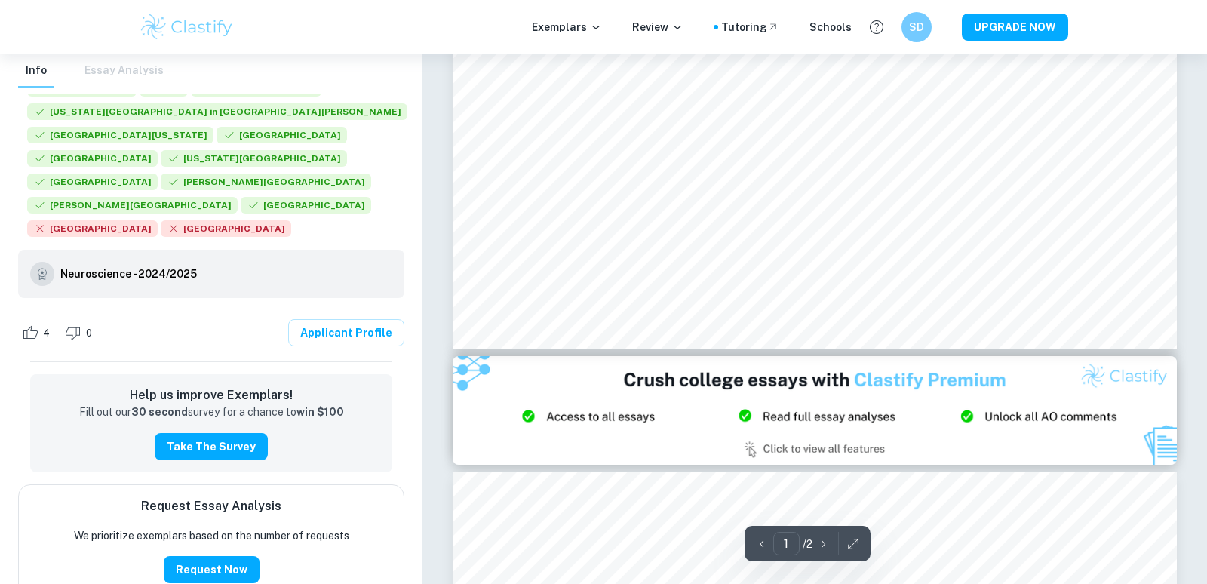
scroll to position [660, 0]
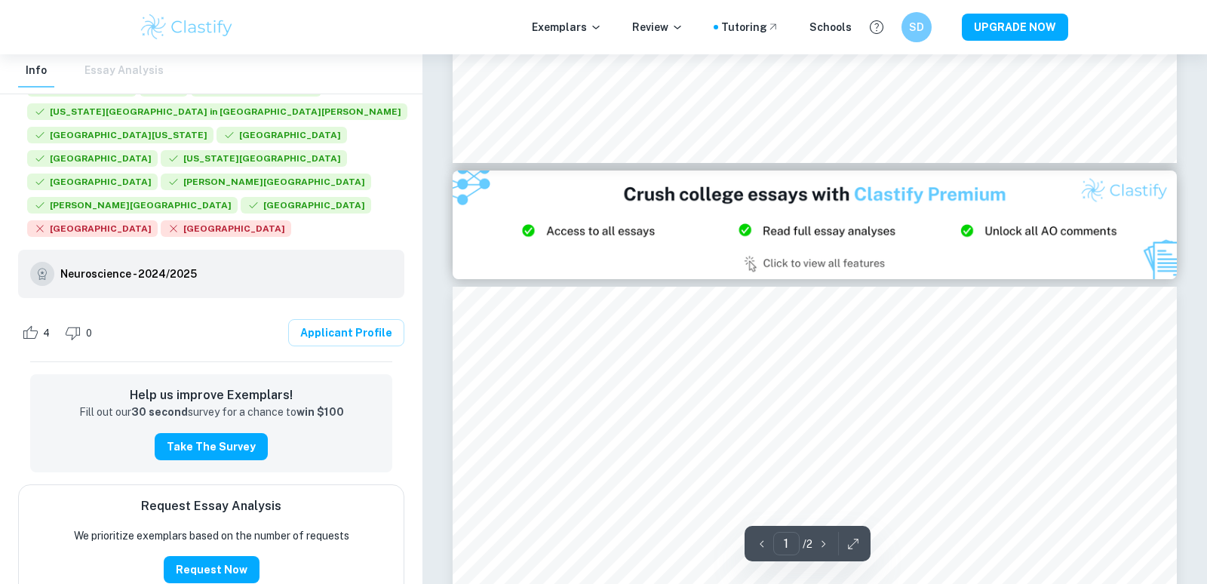
type input "2"
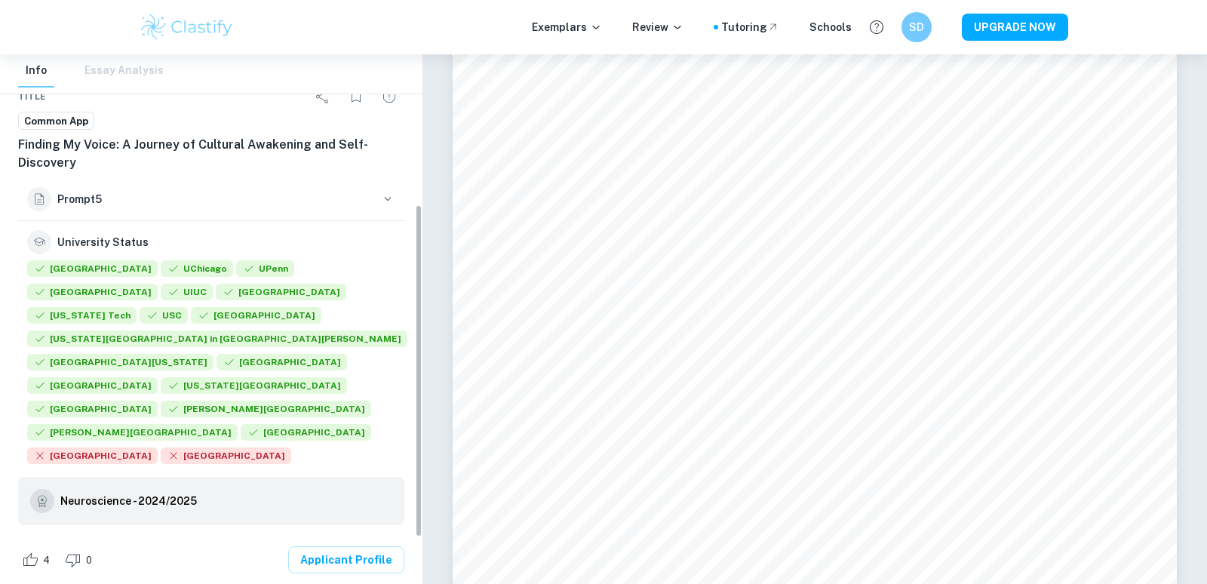
scroll to position [238, 0]
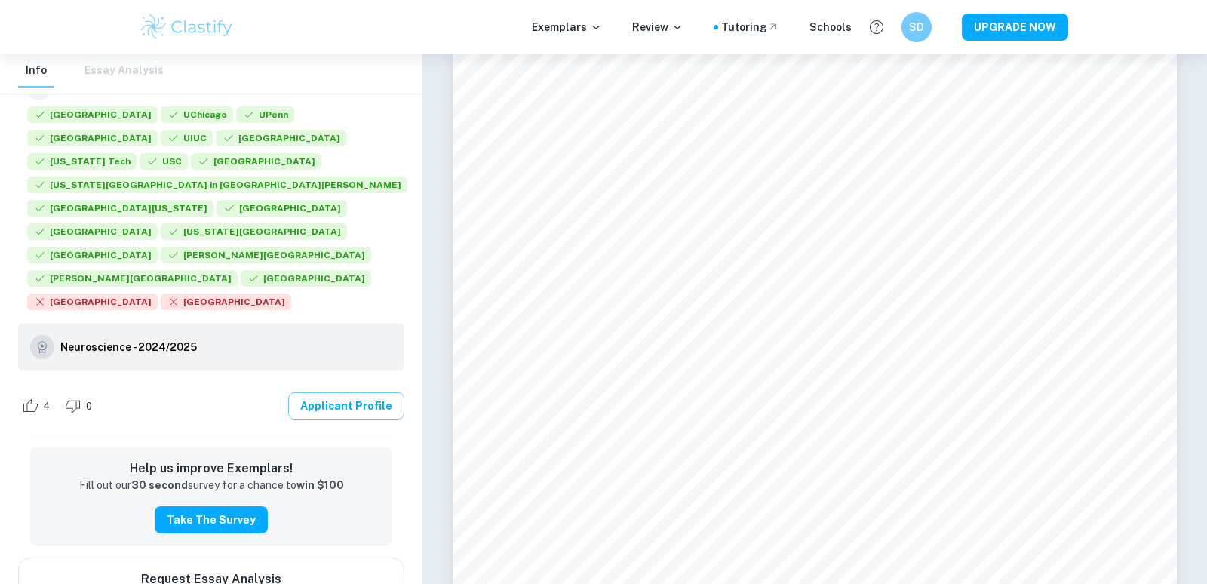
click at [329, 392] on link "Applicant Profile" at bounding box center [346, 405] width 116 height 27
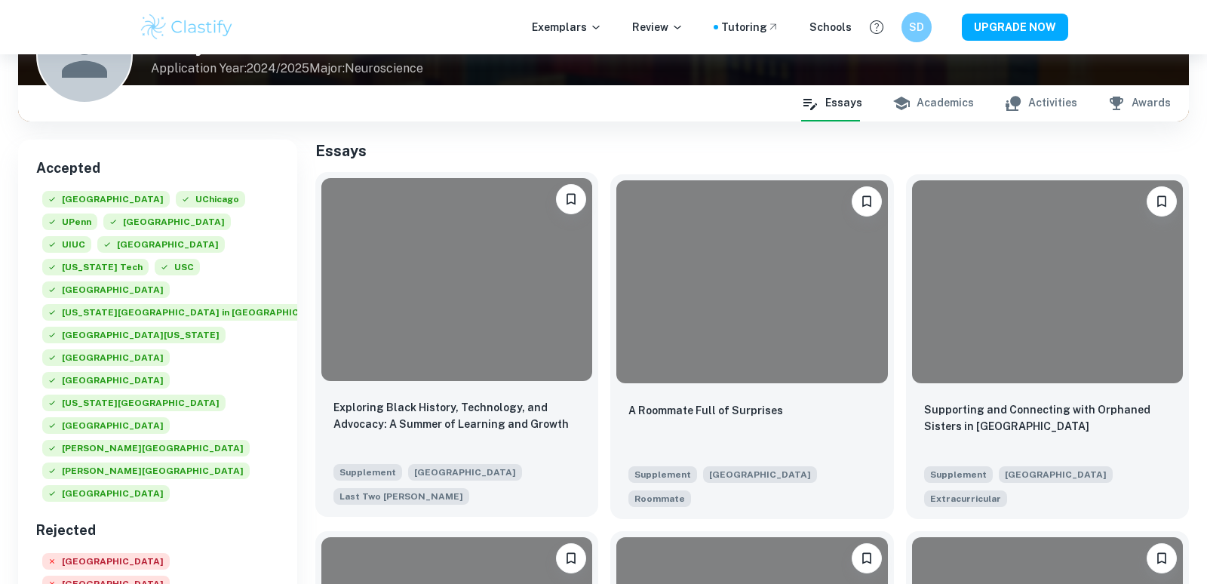
scroll to position [168, 0]
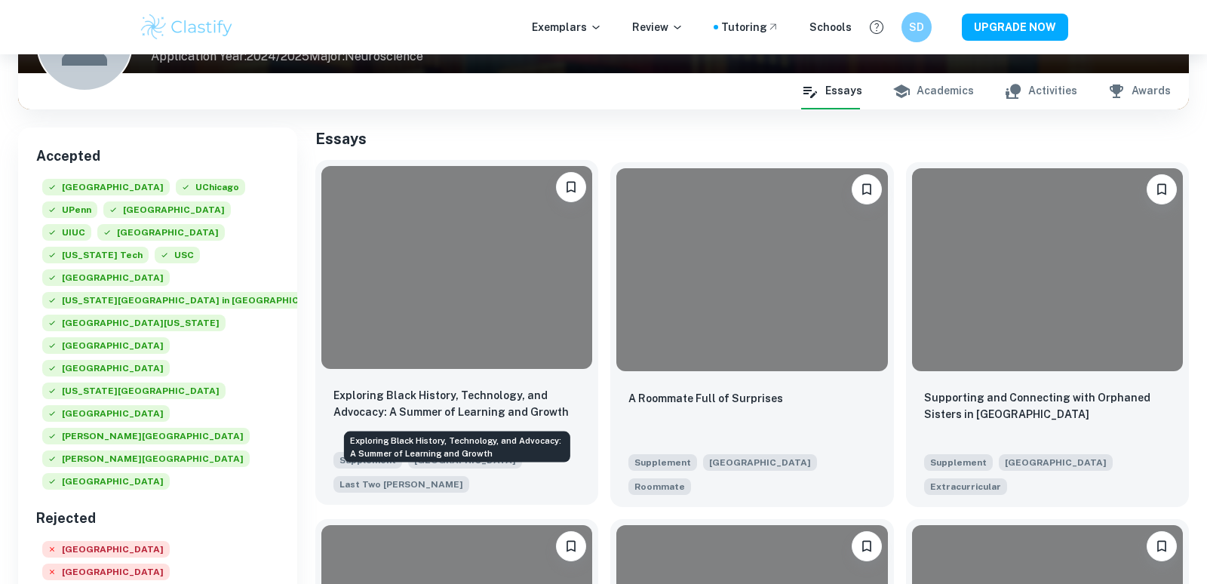
click at [463, 398] on p "Exploring Black History, Technology, and Advocacy: A Summer of Learning and Gro…" at bounding box center [457, 403] width 247 height 33
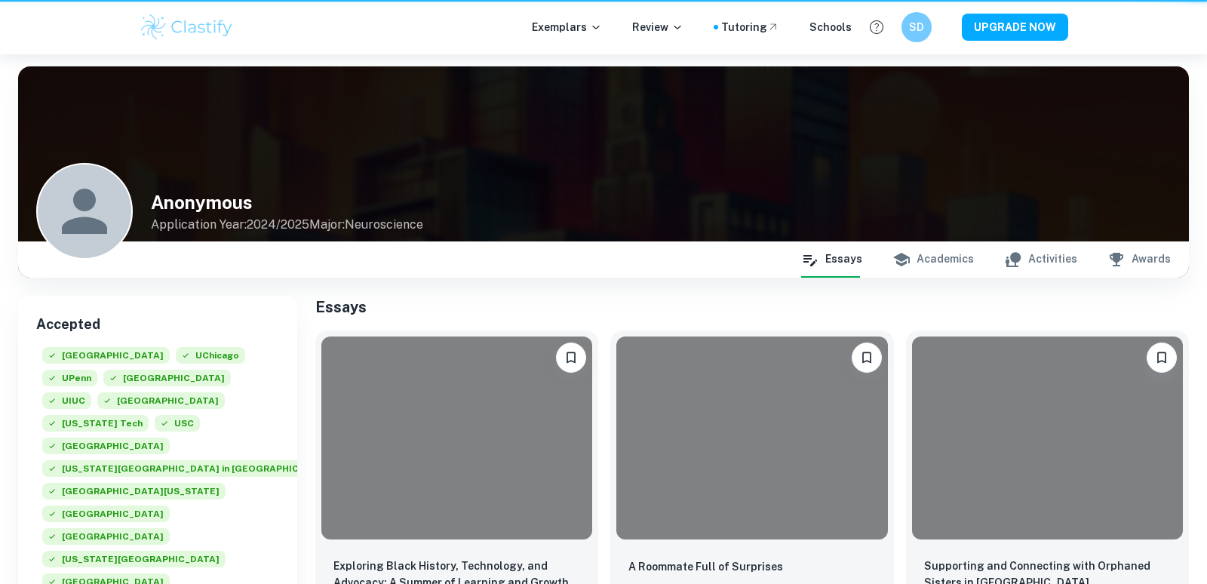
scroll to position [168, 0]
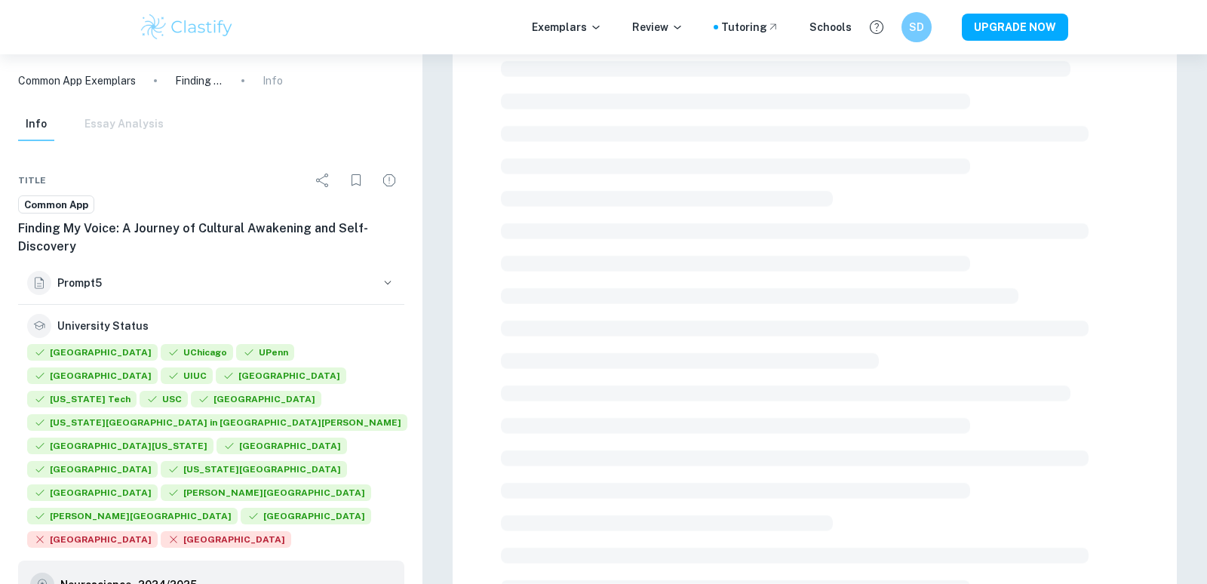
scroll to position [91, 0]
